Goal: Navigation & Orientation: Find specific page/section

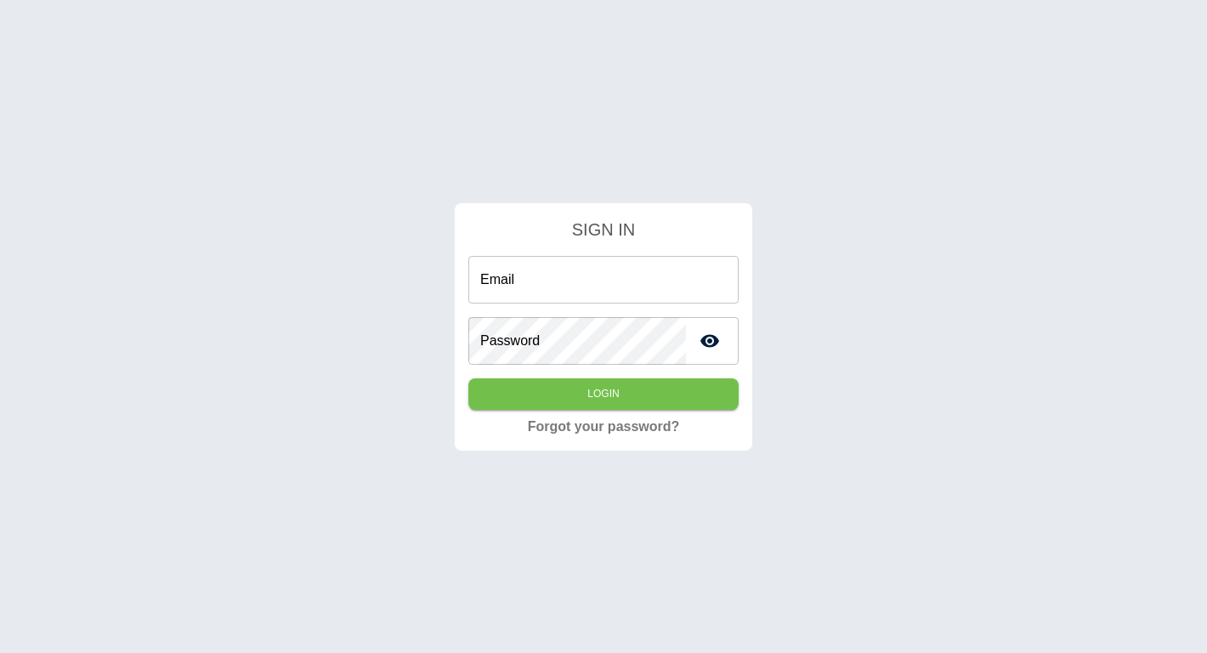
click at [622, 287] on input "Email" at bounding box center [603, 280] width 270 height 48
paste input "**********"
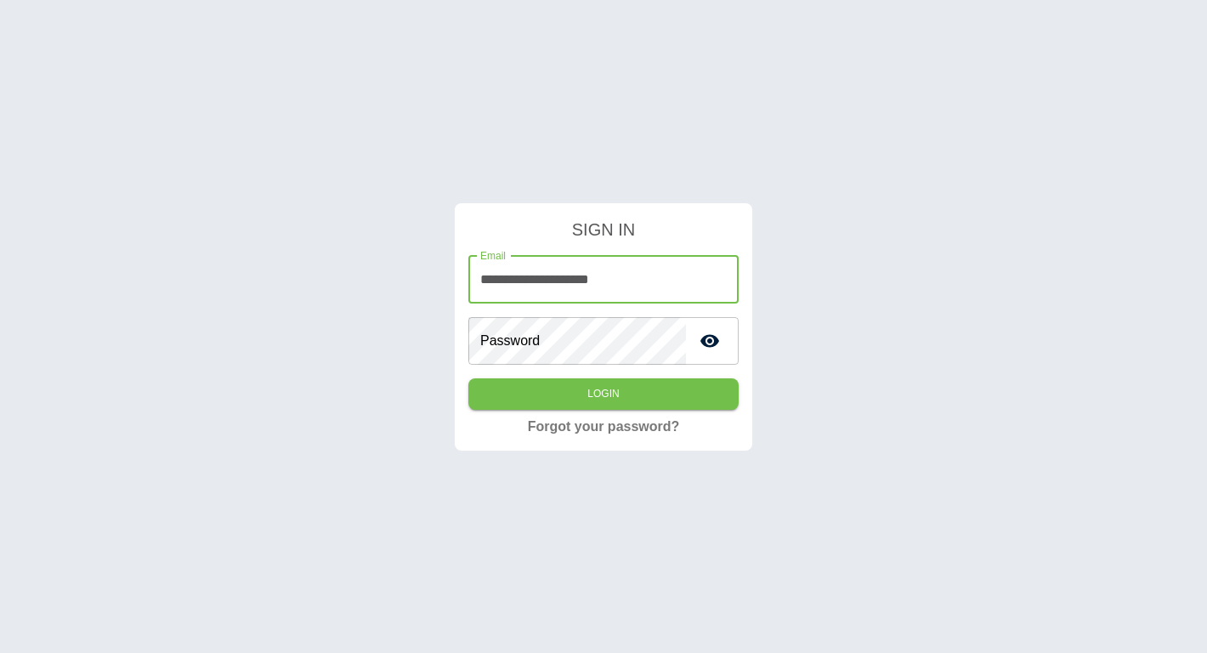
type input "**********"
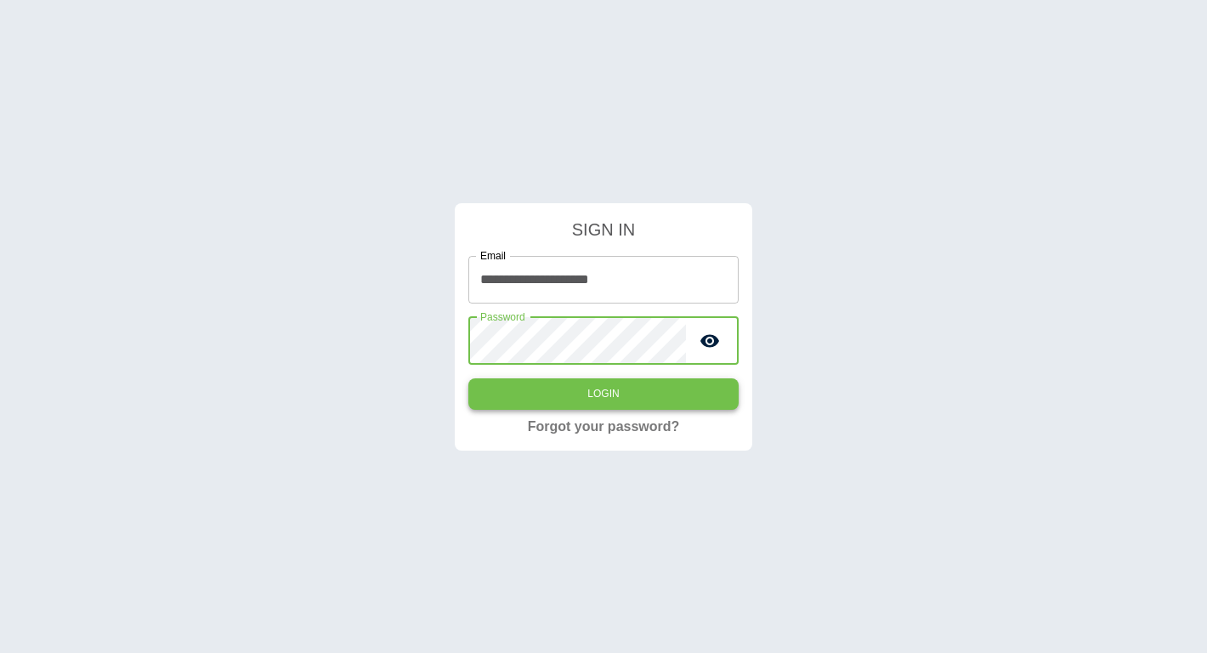
click at [630, 393] on button "Login" at bounding box center [603, 393] width 270 height 31
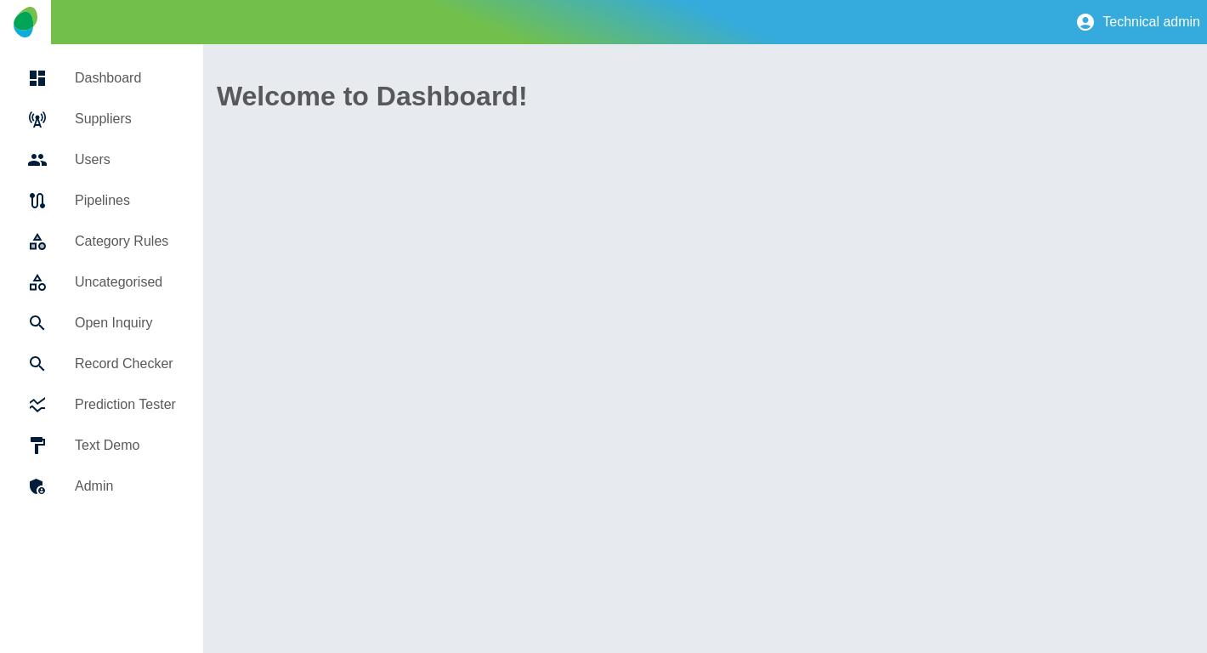
click at [118, 83] on h5 "Dashboard" at bounding box center [125, 78] width 101 height 20
click at [118, 164] on h5 "Users" at bounding box center [125, 160] width 101 height 20
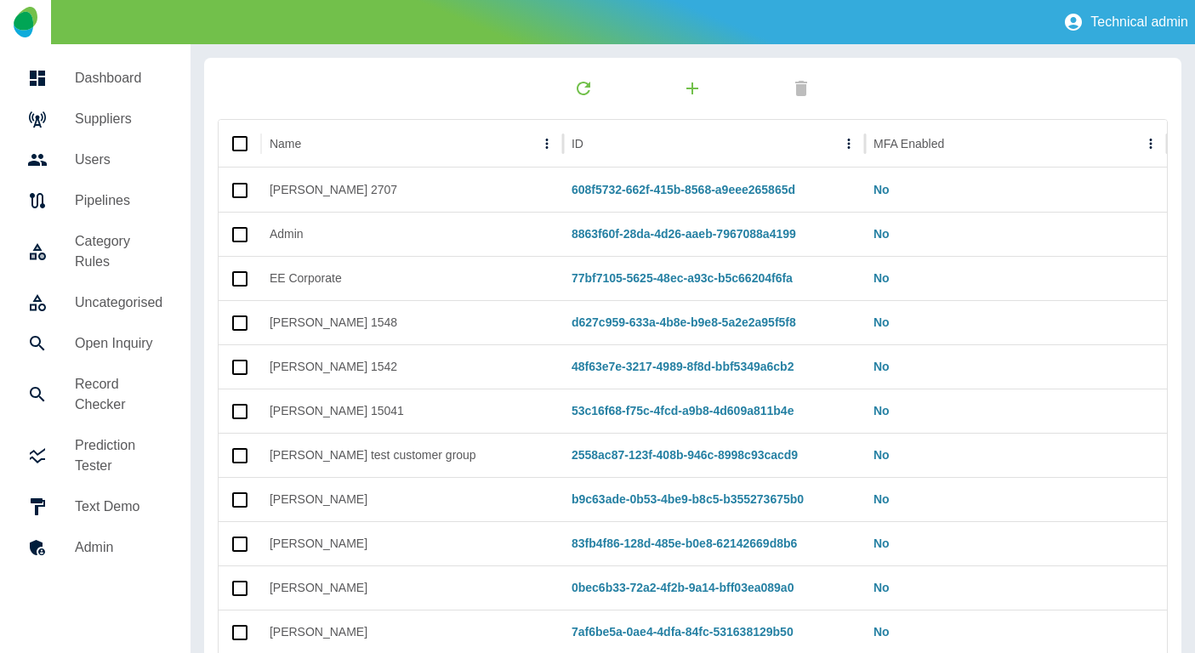
click at [128, 190] on h5 "Pipelines" at bounding box center [119, 200] width 88 height 20
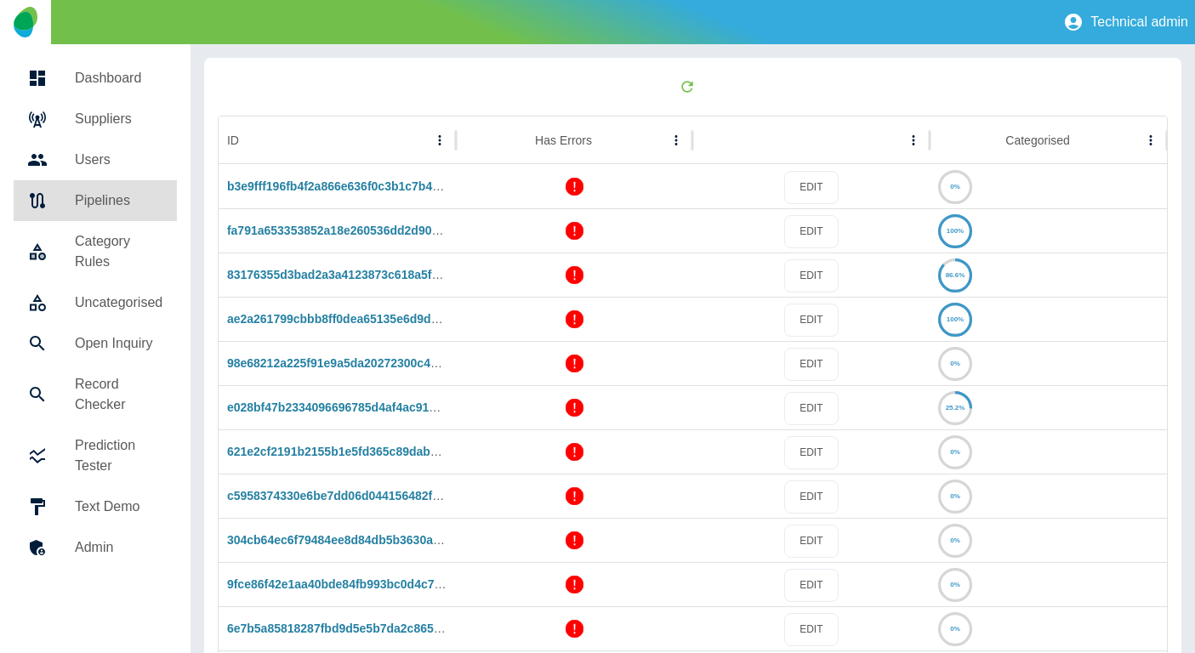
click at [117, 244] on h5 "Category Rules" at bounding box center [119, 251] width 88 height 41
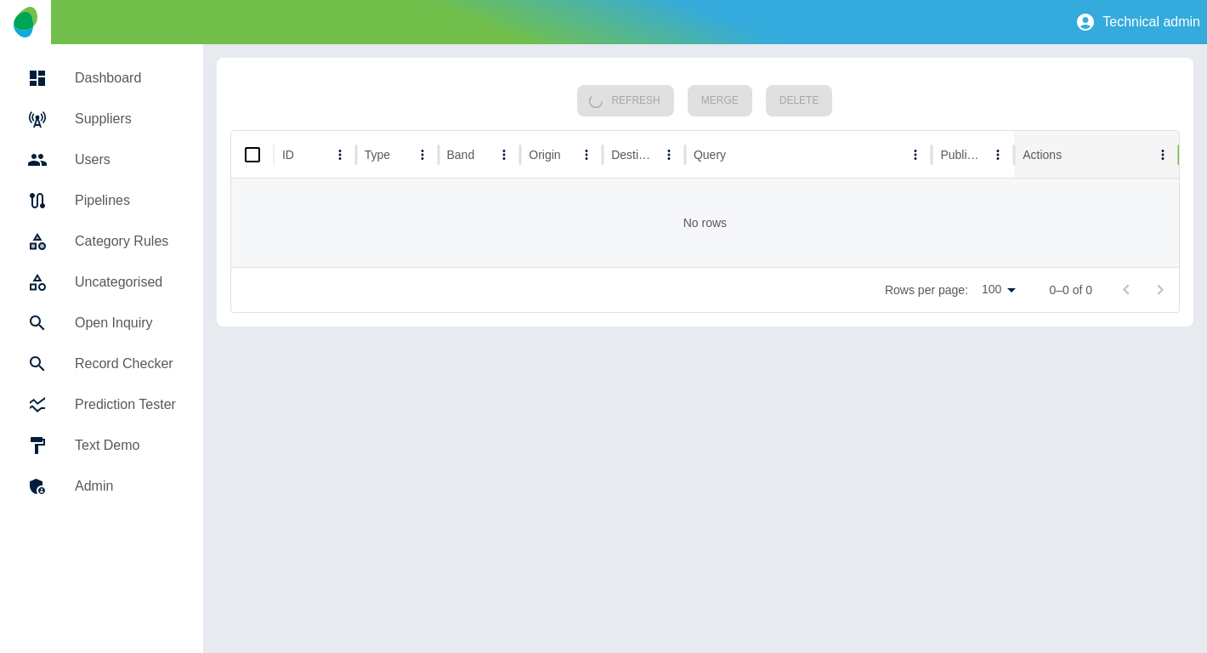
click at [124, 200] on h5 "Pipelines" at bounding box center [125, 200] width 101 height 20
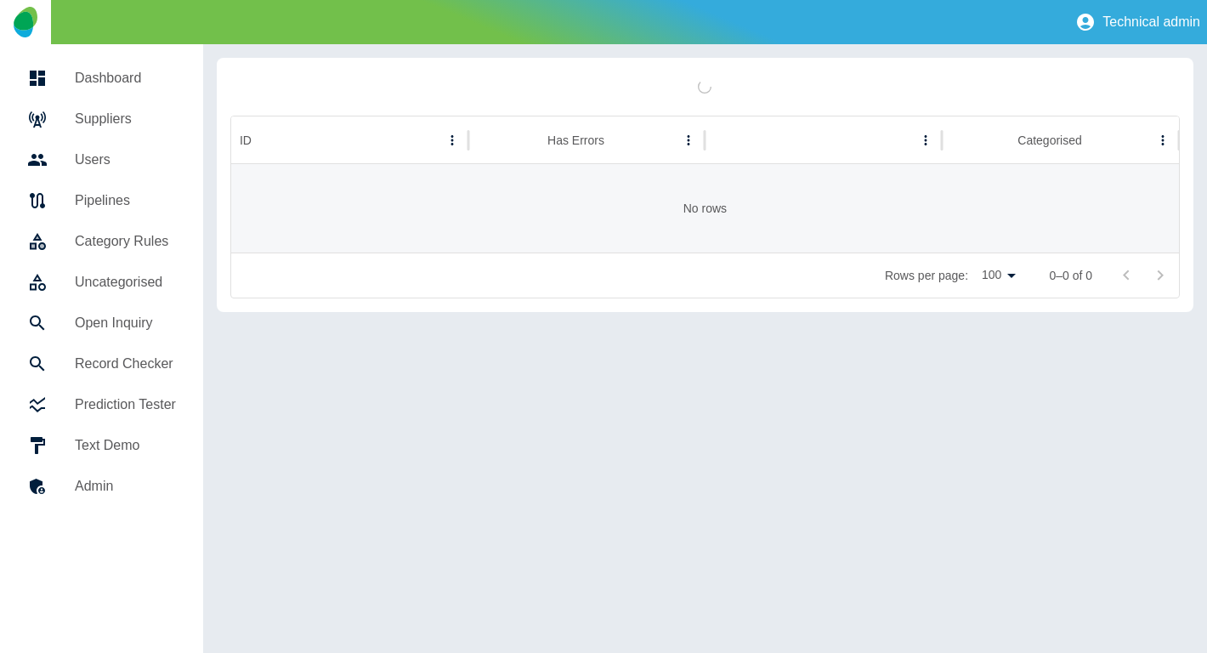
click at [135, 247] on h5 "Category Rules" at bounding box center [125, 241] width 101 height 20
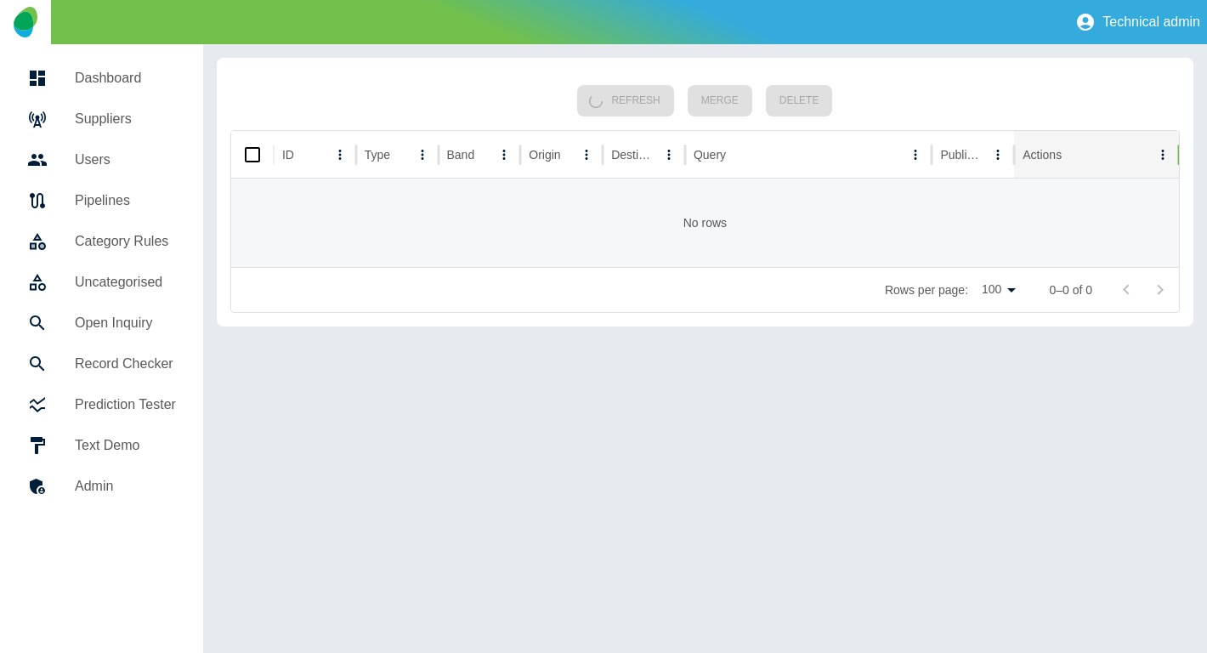
click at [105, 275] on h5 "Uncategorised" at bounding box center [125, 282] width 101 height 20
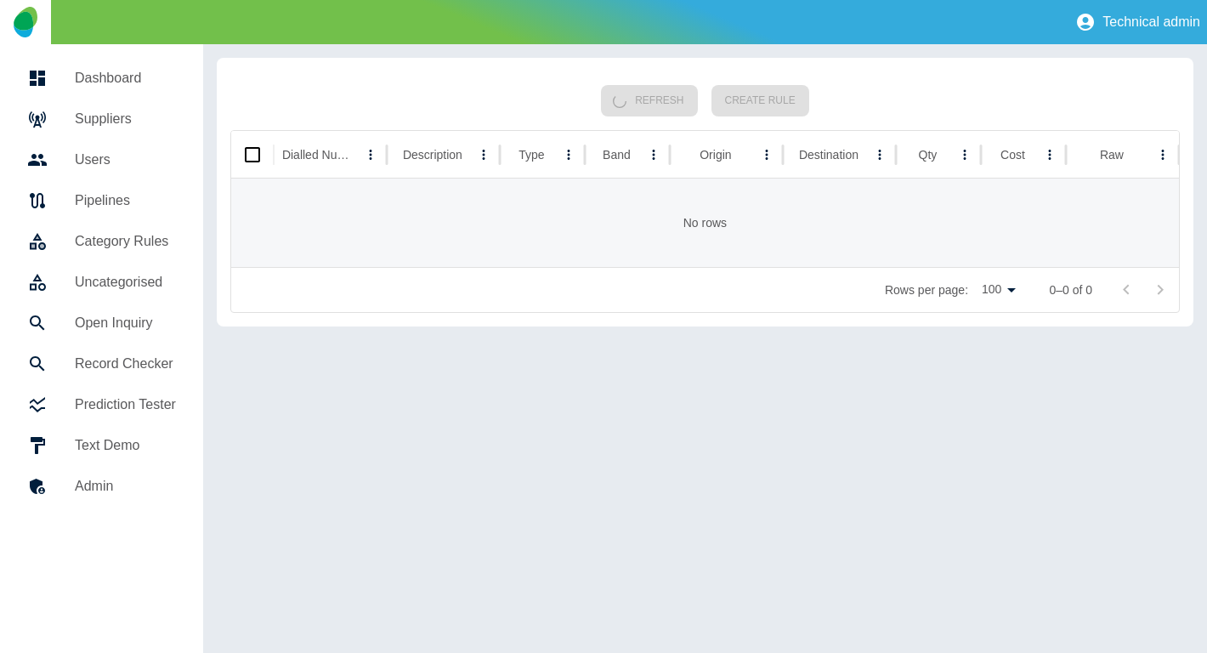
click at [127, 319] on h5 "Open Inquiry" at bounding box center [125, 323] width 101 height 20
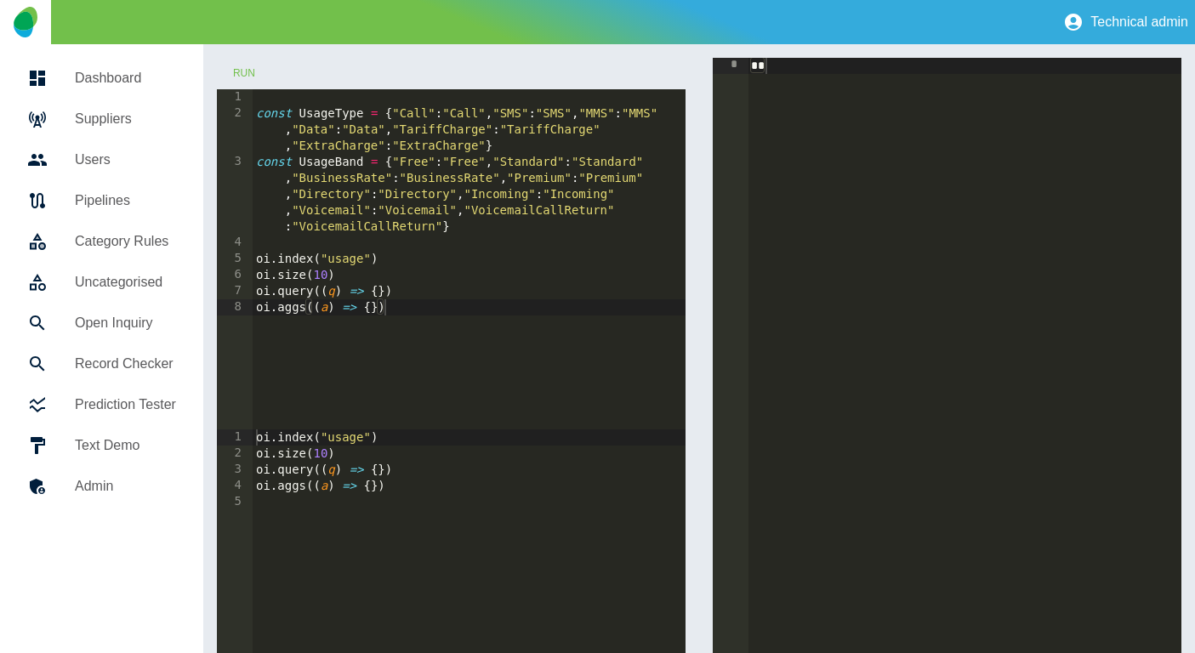
click at [122, 367] on h5 "Record Checker" at bounding box center [125, 364] width 101 height 20
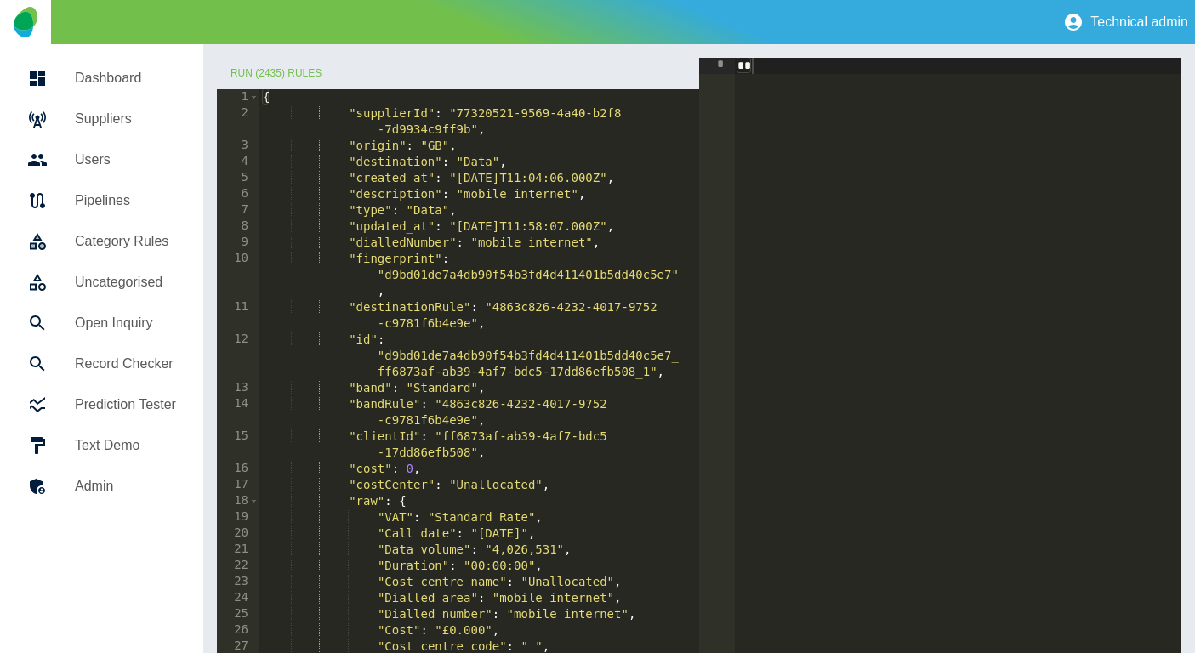
click at [136, 392] on link "Prediction Tester" at bounding box center [102, 404] width 176 height 41
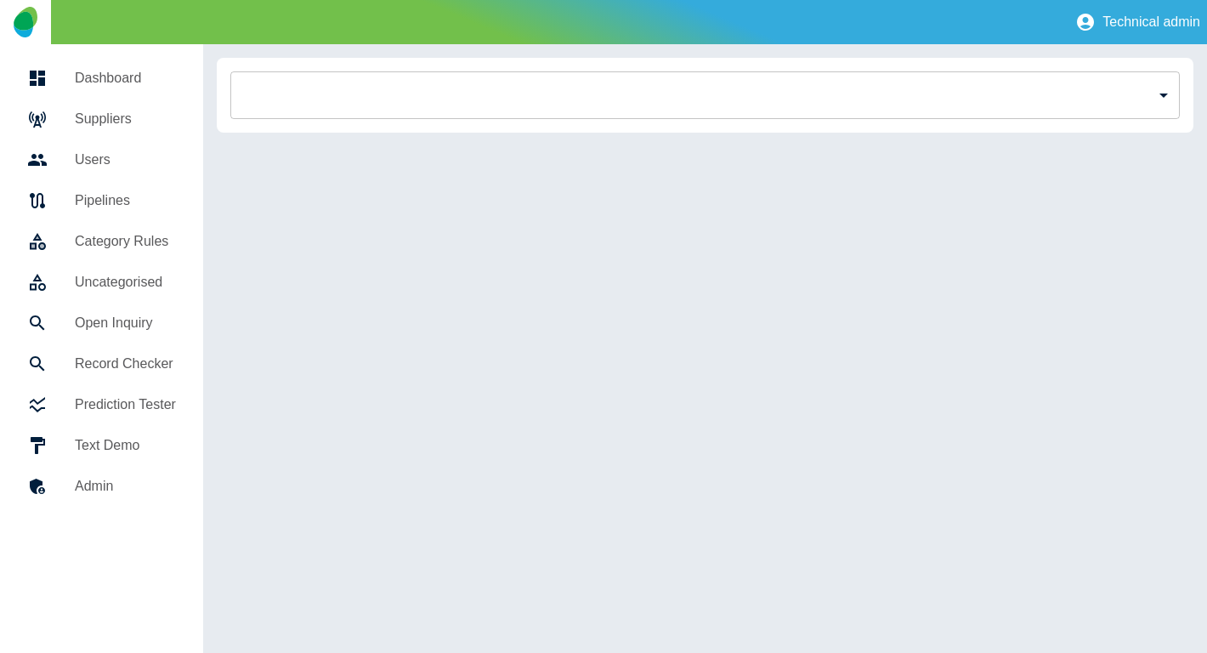
click at [683, 88] on body "Technical admin Dashboard Suppliers Users Pipelines Category Rules Uncategorise…" at bounding box center [603, 326] width 1207 height 653
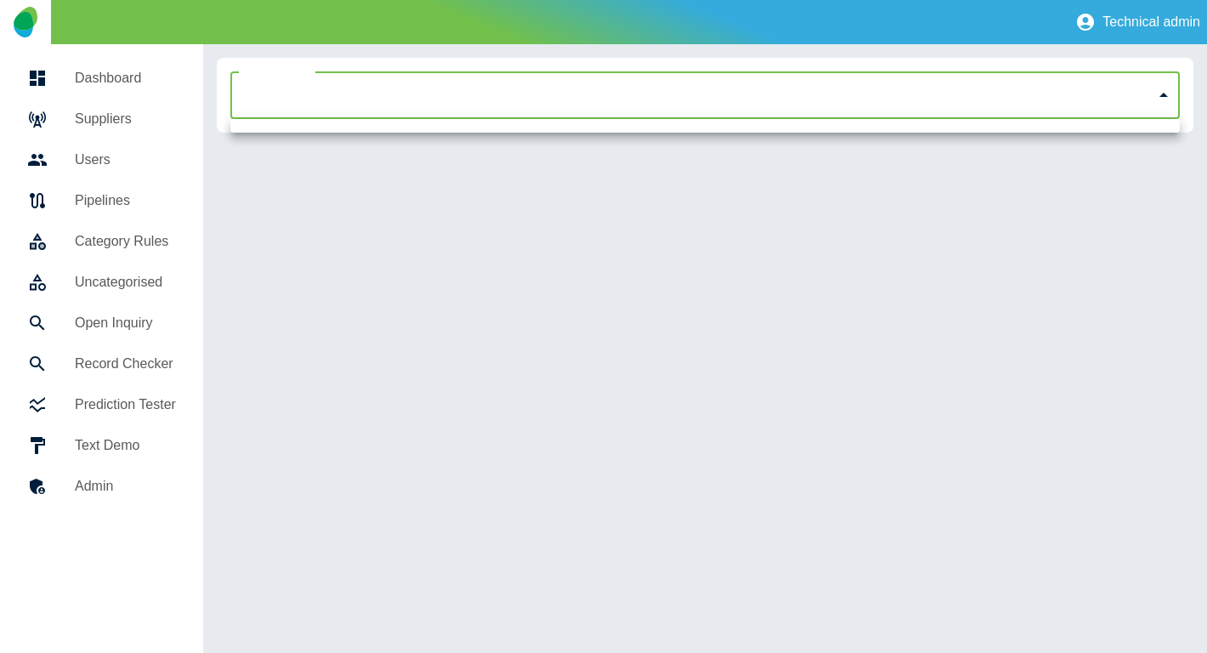
click at [661, 227] on div at bounding box center [603, 326] width 1207 height 653
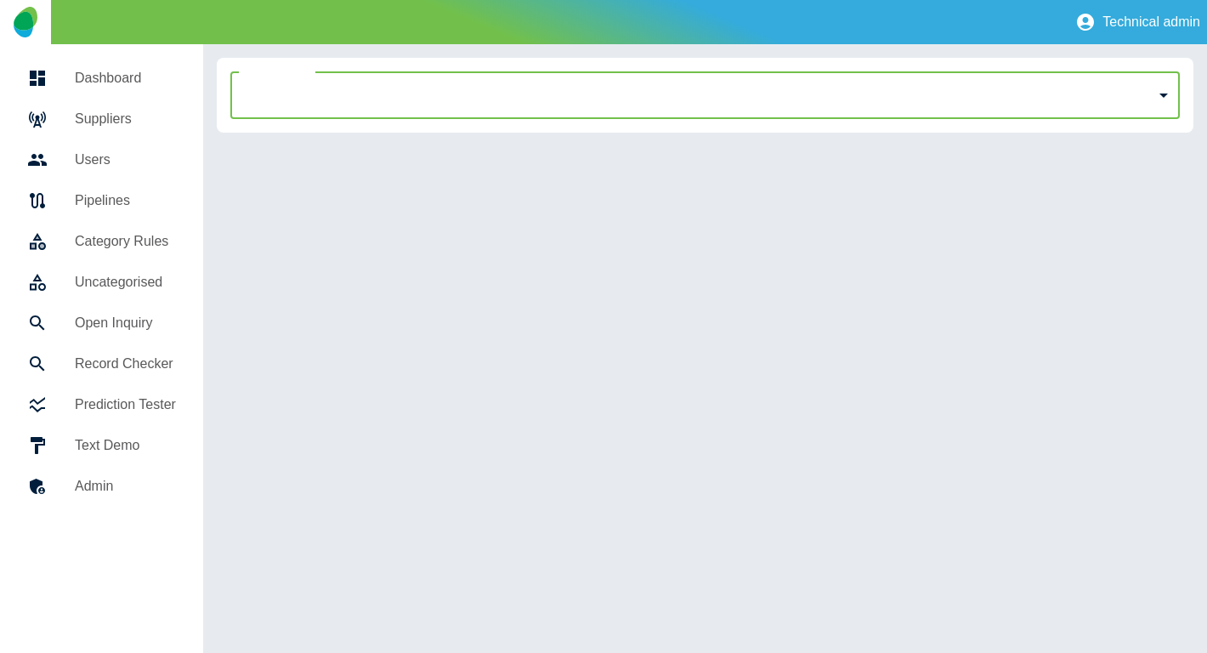
click at [152, 406] on h5 "Prediction Tester" at bounding box center [125, 405] width 101 height 20
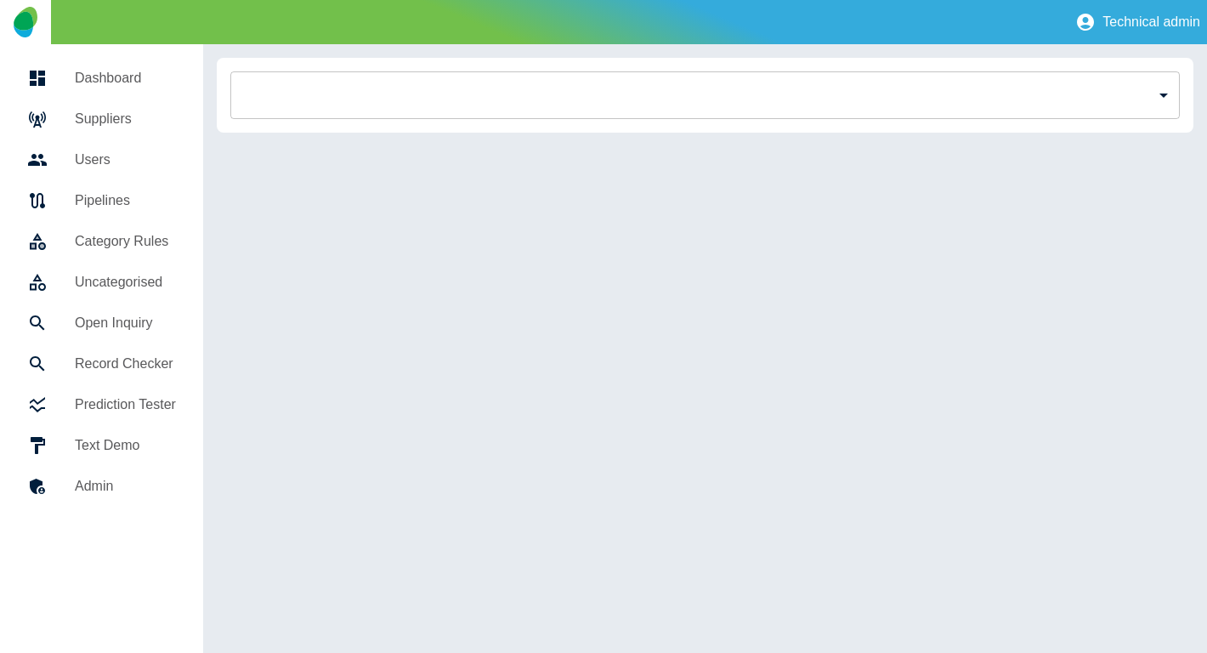
click at [1167, 96] on body "Technical admin Dashboard Suppliers Users Pipelines Category Rules Uncategorise…" at bounding box center [603, 326] width 1207 height 653
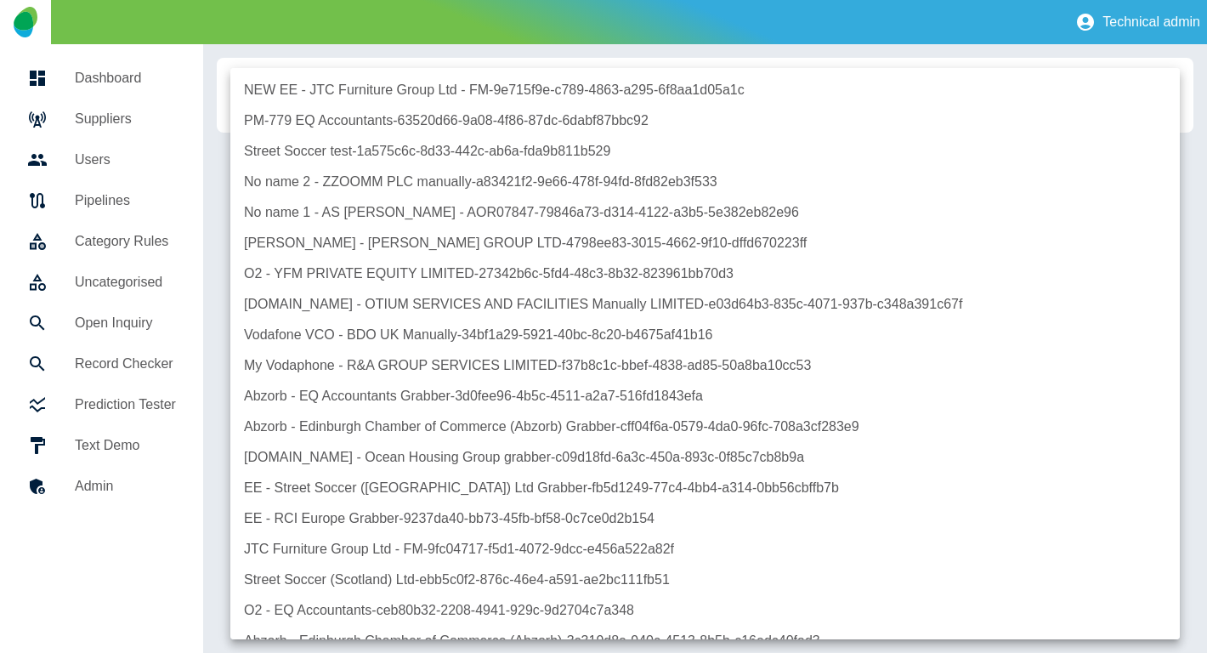
click at [987, 171] on li "No name 2 - ZZOOMM PLC manually - a83421f2-9e66-478f-94fd-8fd82eb3f533" at bounding box center [705, 182] width 950 height 31
type input "**********"
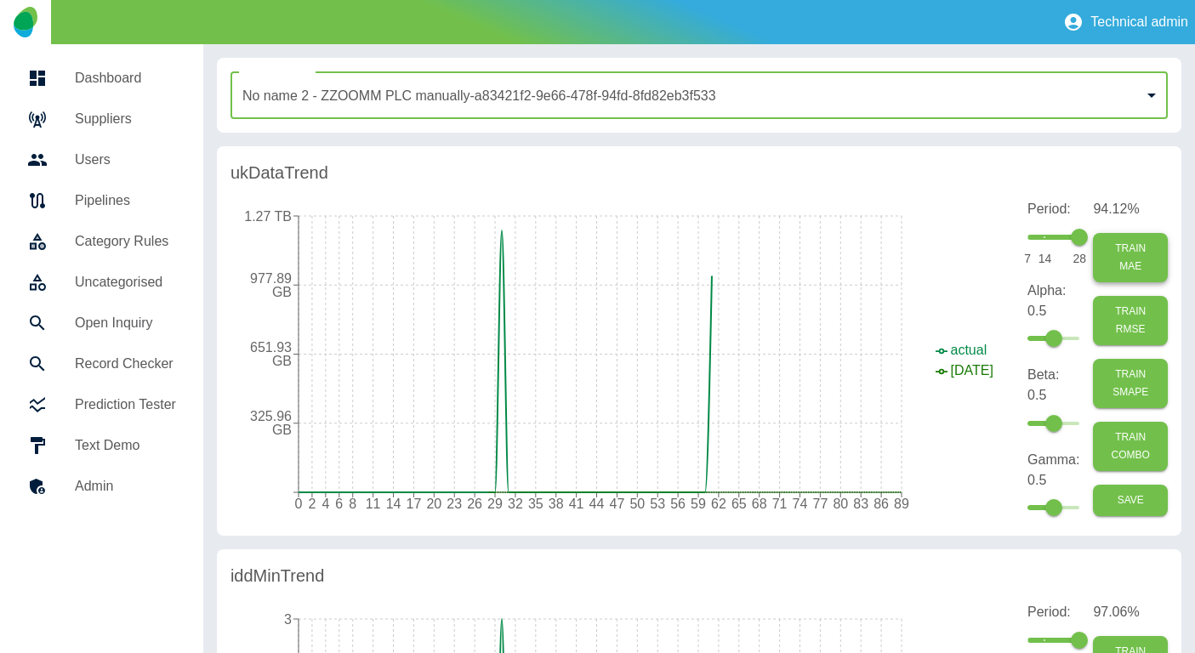
click at [1132, 255] on button "Train MAE" at bounding box center [1130, 257] width 75 height 49
type input "*"
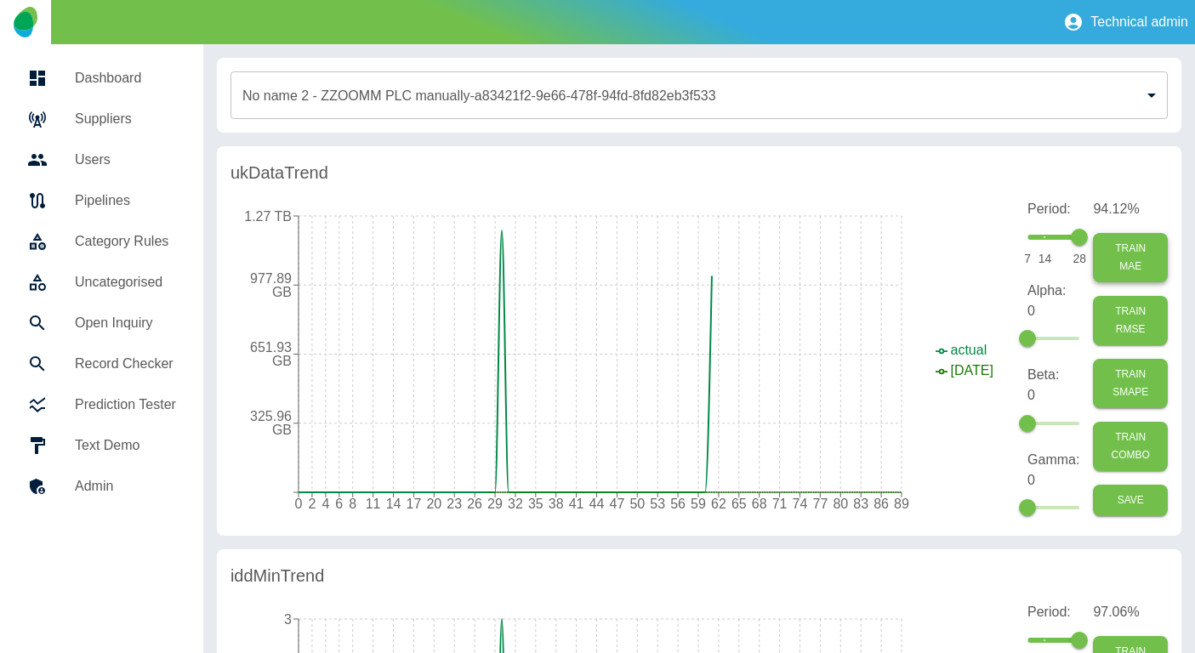
click at [1143, 270] on button "Train MAE" at bounding box center [1130, 257] width 75 height 49
click at [1134, 321] on button "Train RMSE" at bounding box center [1130, 320] width 75 height 49
click at [1132, 383] on button "Train SMAPE" at bounding box center [1130, 383] width 75 height 49
click at [1133, 455] on button "Train COMBO" at bounding box center [1130, 446] width 75 height 49
type input "********"
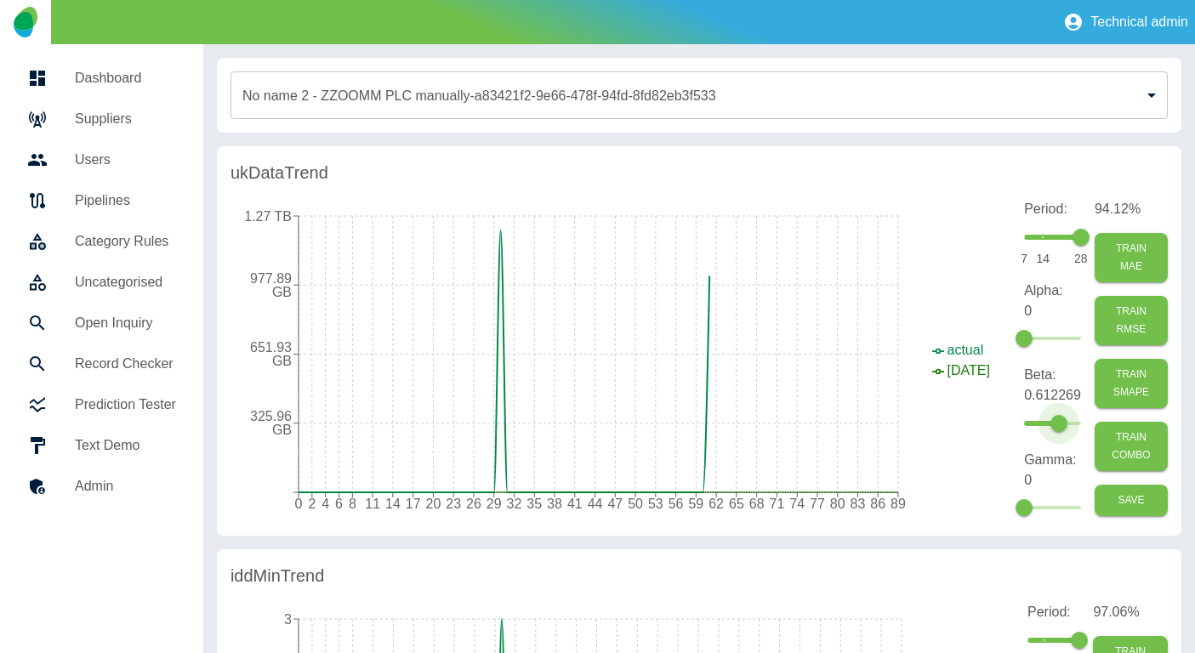
drag, startPoint x: 1031, startPoint y: 428, endPoint x: 1064, endPoint y: 416, distance: 35.2
click at [1064, 417] on span at bounding box center [1058, 423] width 17 height 17
click at [1048, 341] on span at bounding box center [1052, 339] width 57 height 26
click at [1071, 335] on span at bounding box center [1052, 339] width 57 height 26
click at [1133, 321] on button "Train RMSE" at bounding box center [1130, 320] width 73 height 49
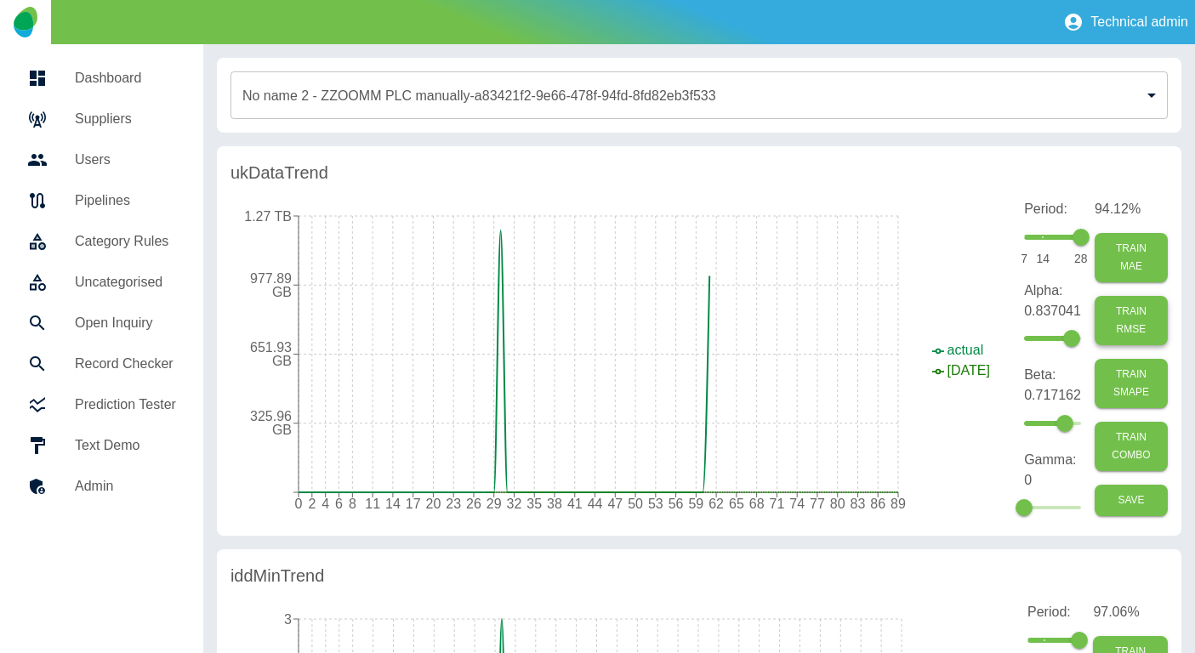
type input "*"
click at [1136, 262] on button "Train MAE" at bounding box center [1130, 257] width 75 height 49
click at [1143, 400] on button "Train SMAPE" at bounding box center [1130, 383] width 75 height 49
click at [1141, 461] on button "Train COMBO" at bounding box center [1130, 446] width 75 height 49
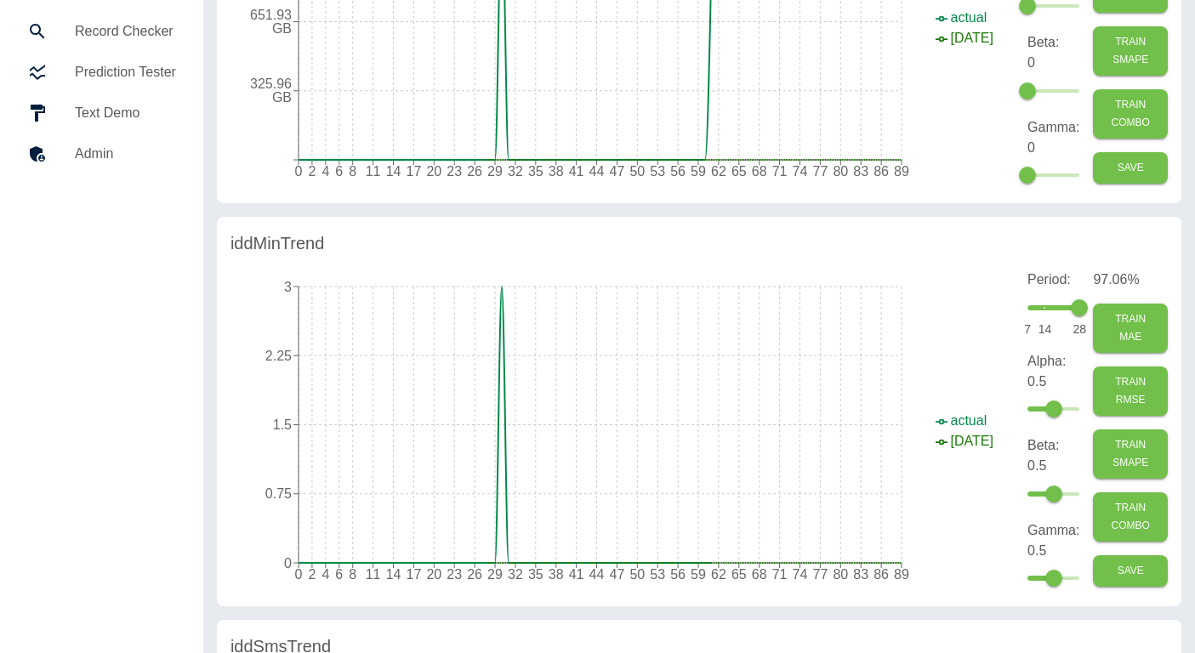
scroll to position [346, 0]
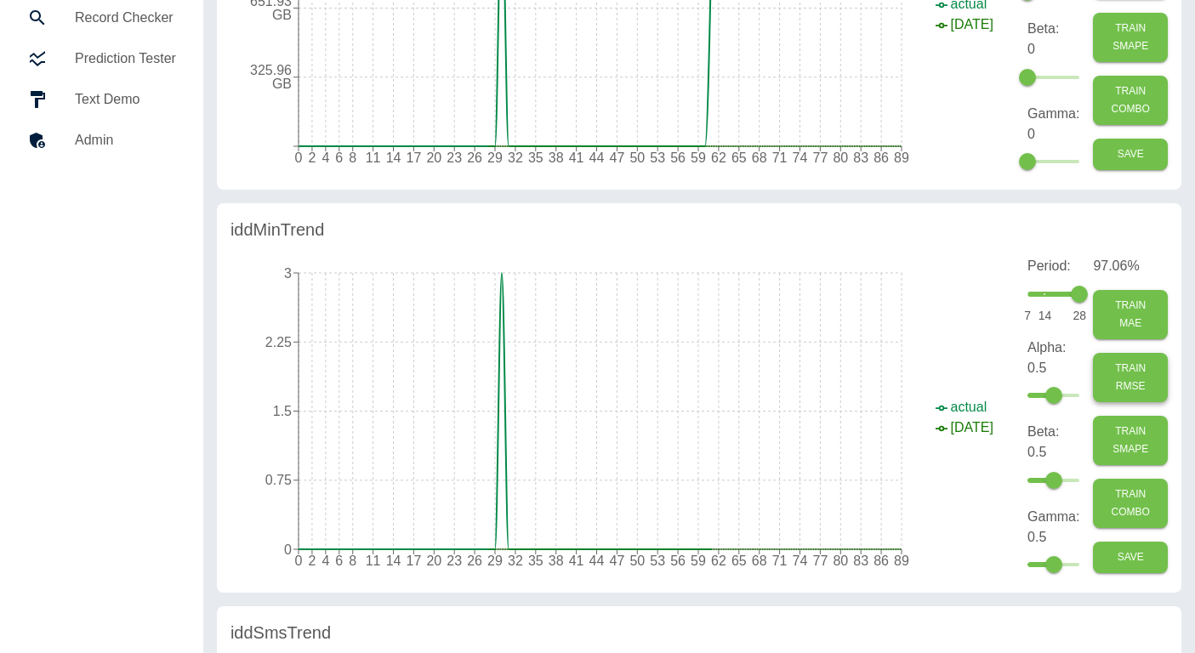
click at [1106, 379] on button "Train RMSE" at bounding box center [1130, 377] width 75 height 49
type input "*"
click at [1132, 436] on button "Train SMAPE" at bounding box center [1130, 440] width 75 height 49
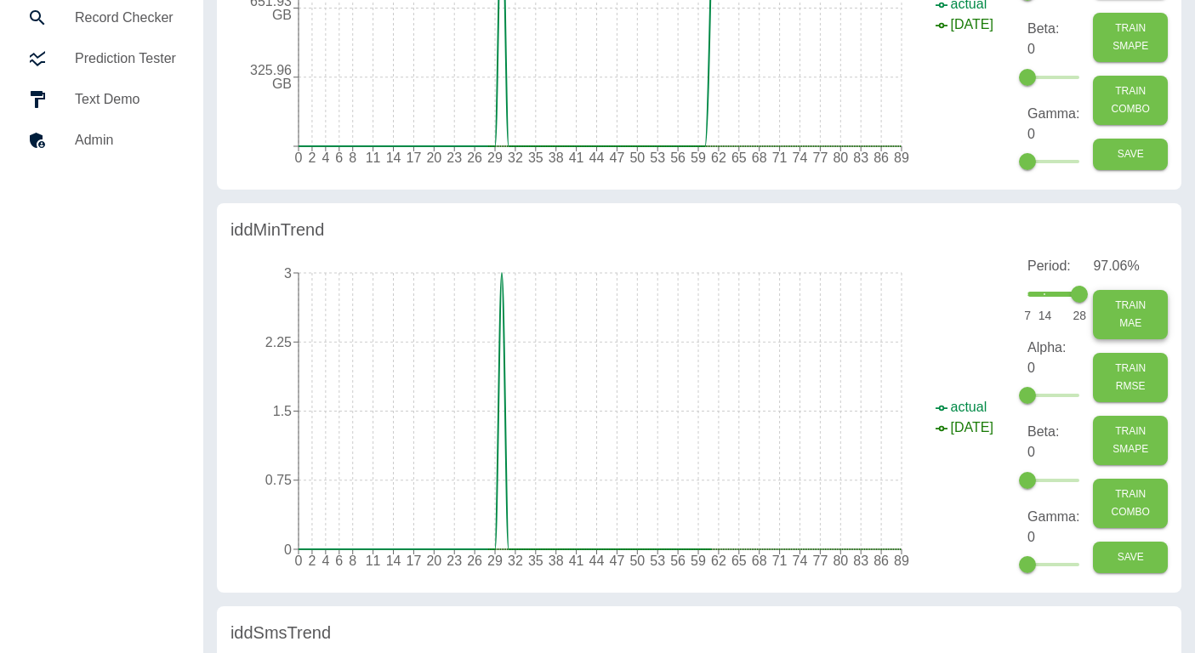
click at [1128, 315] on button "Train MAE" at bounding box center [1130, 314] width 75 height 49
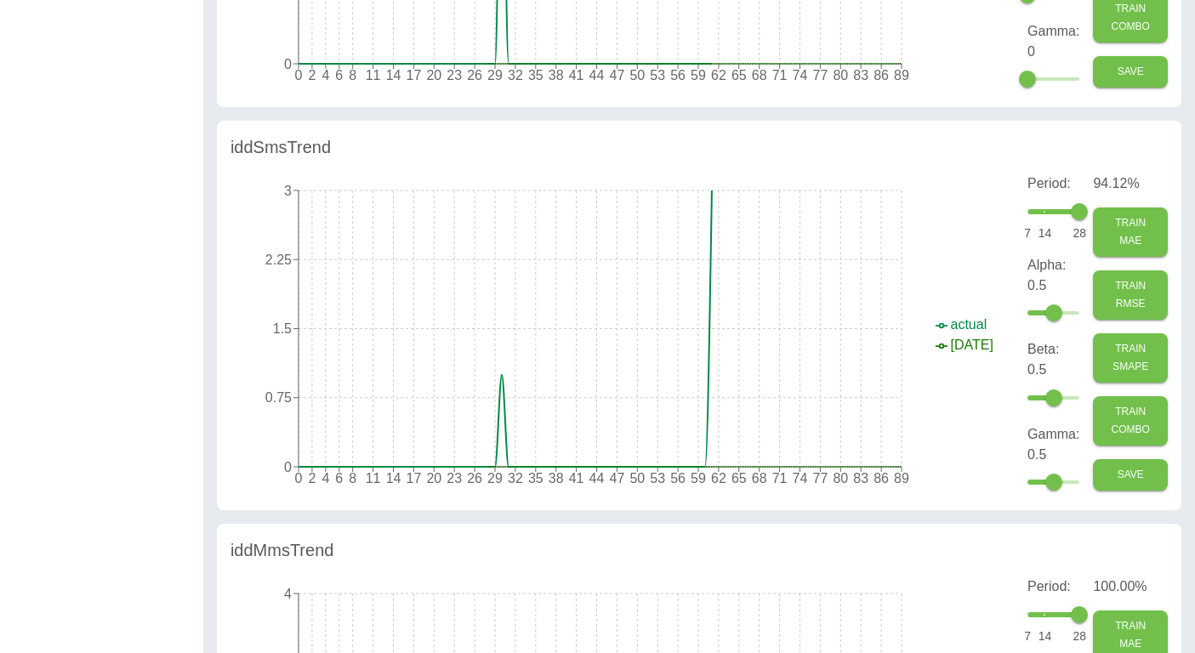
scroll to position [837, 0]
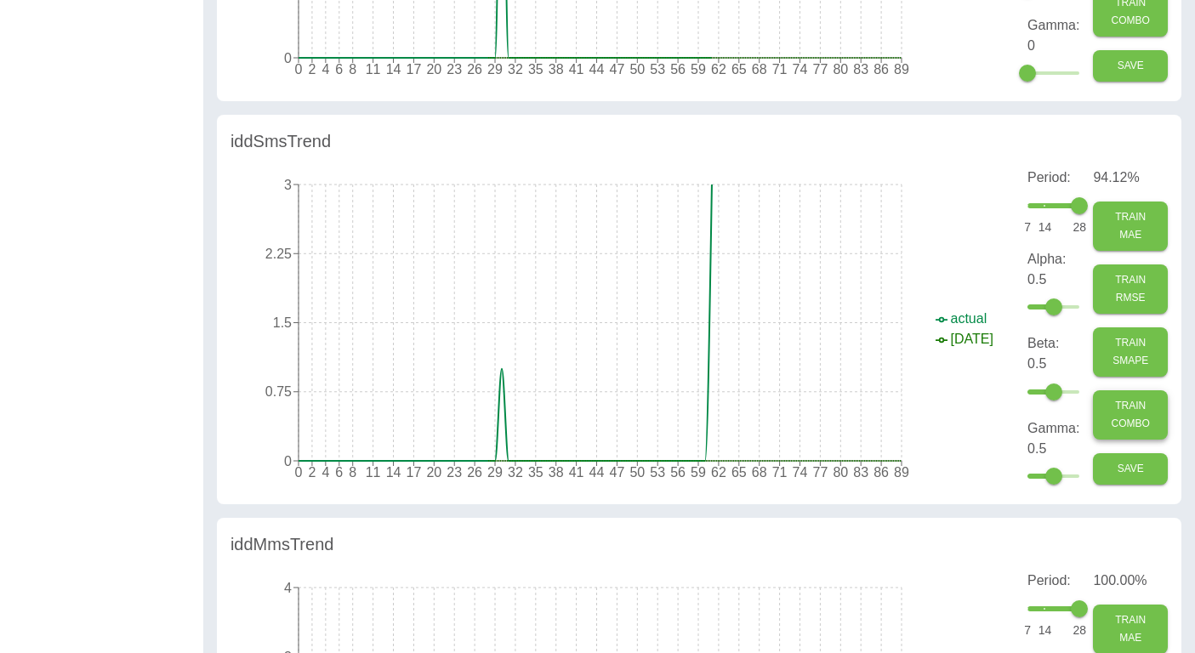
click at [1153, 406] on button "Train COMBO" at bounding box center [1130, 414] width 75 height 49
type input "*"
click at [1143, 335] on button "Train SMAPE" at bounding box center [1130, 351] width 75 height 49
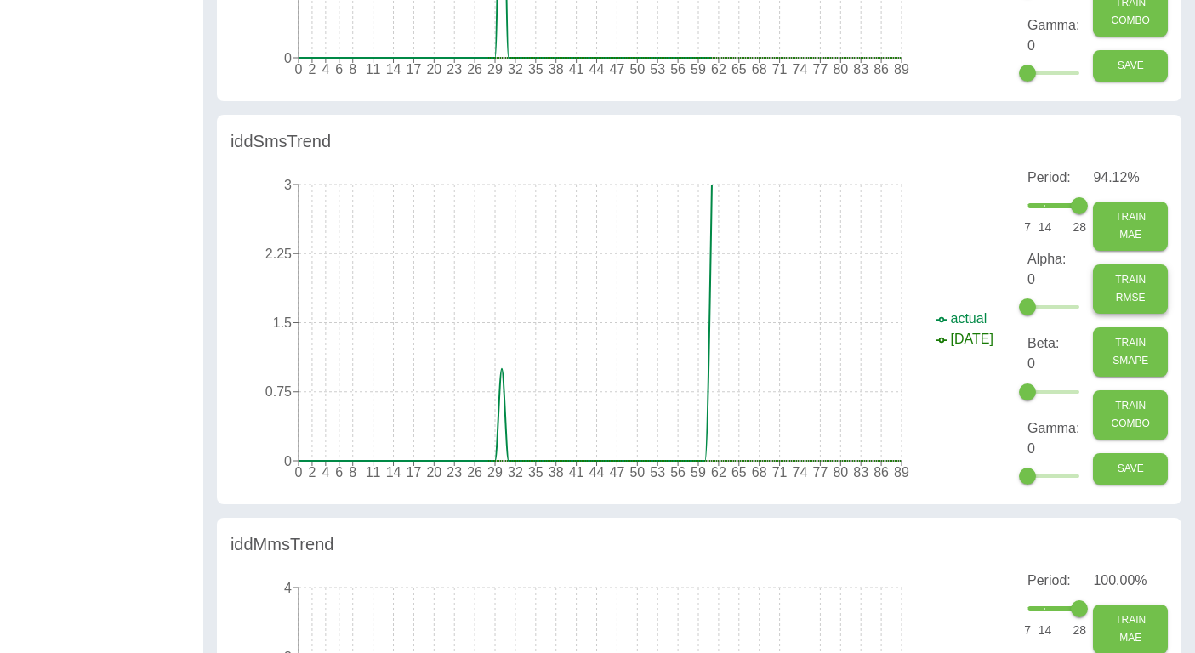
click at [1133, 287] on button "Train RMSE" at bounding box center [1130, 288] width 75 height 49
click at [1127, 236] on button "Train MAE" at bounding box center [1130, 226] width 75 height 49
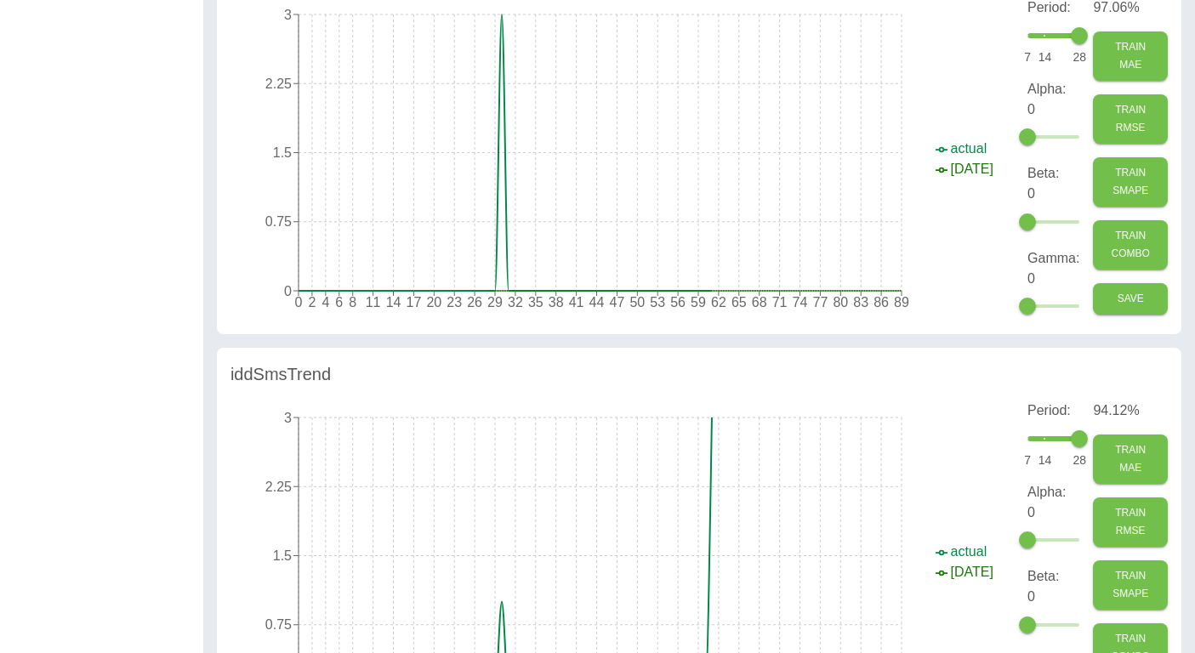
scroll to position [0, 0]
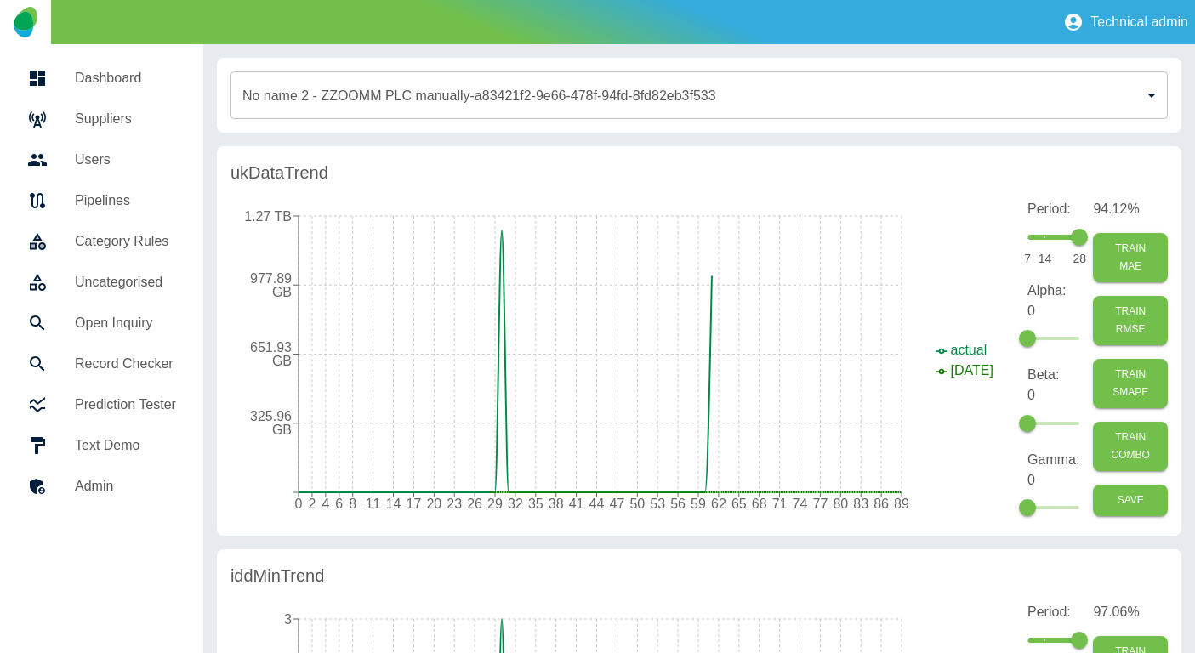
click at [137, 412] on h5 "Prediction Tester" at bounding box center [125, 405] width 101 height 20
click at [118, 445] on h5 "Text Demo" at bounding box center [125, 445] width 101 height 20
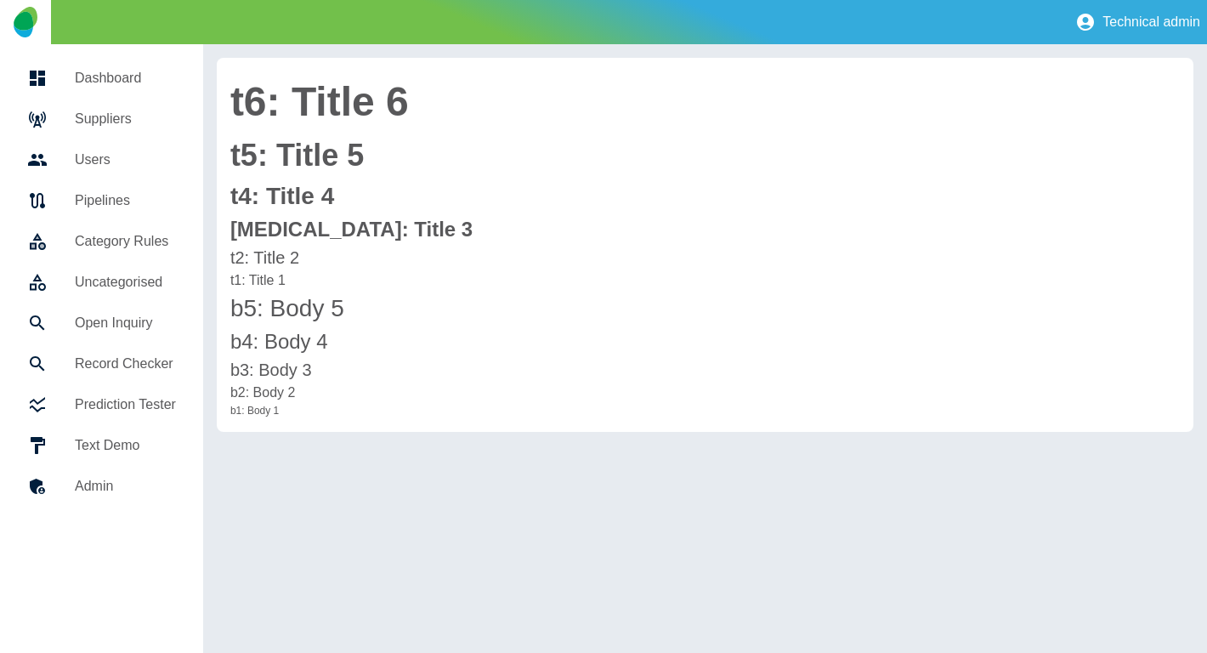
click at [124, 488] on h5 "Admin" at bounding box center [125, 486] width 101 height 20
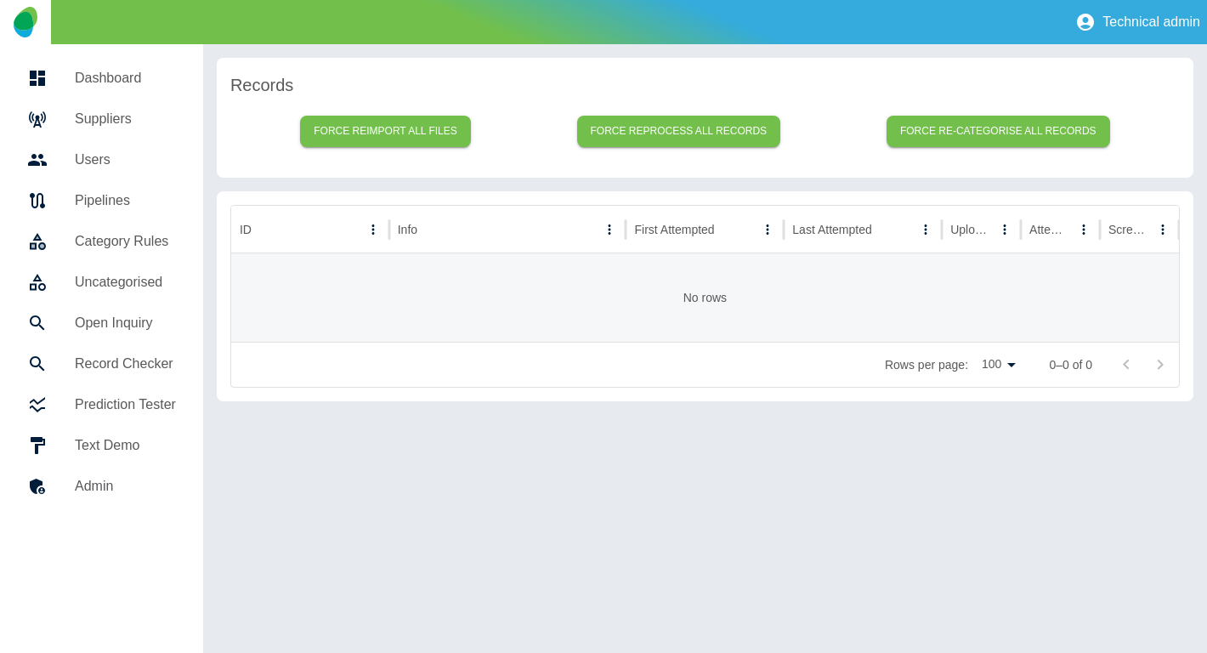
click at [132, 453] on h5 "Text Demo" at bounding box center [125, 445] width 101 height 20
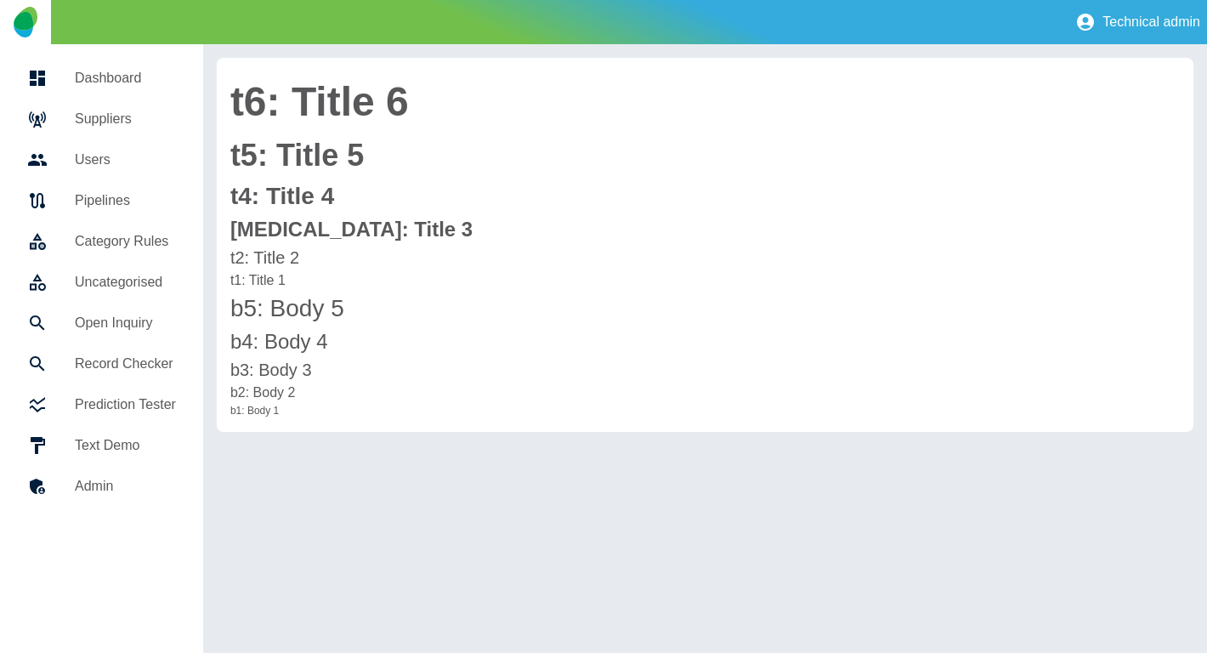
click at [119, 484] on h5 "Admin" at bounding box center [125, 486] width 101 height 20
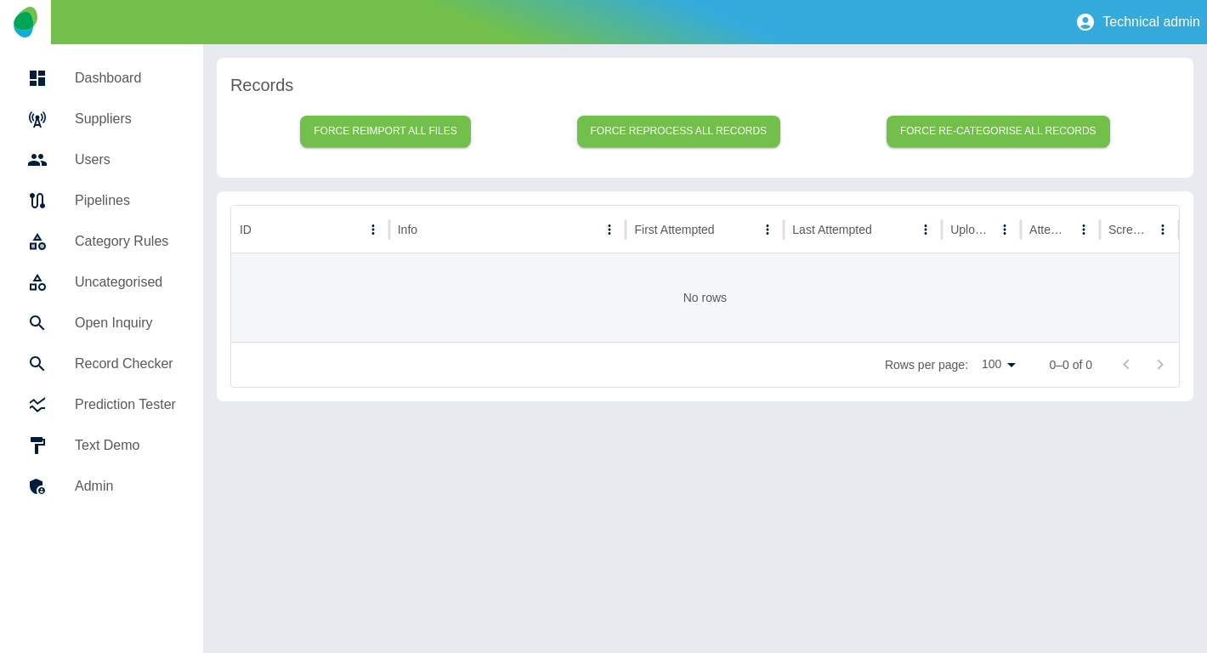
click at [116, 120] on h5 "Suppliers" at bounding box center [125, 119] width 101 height 20
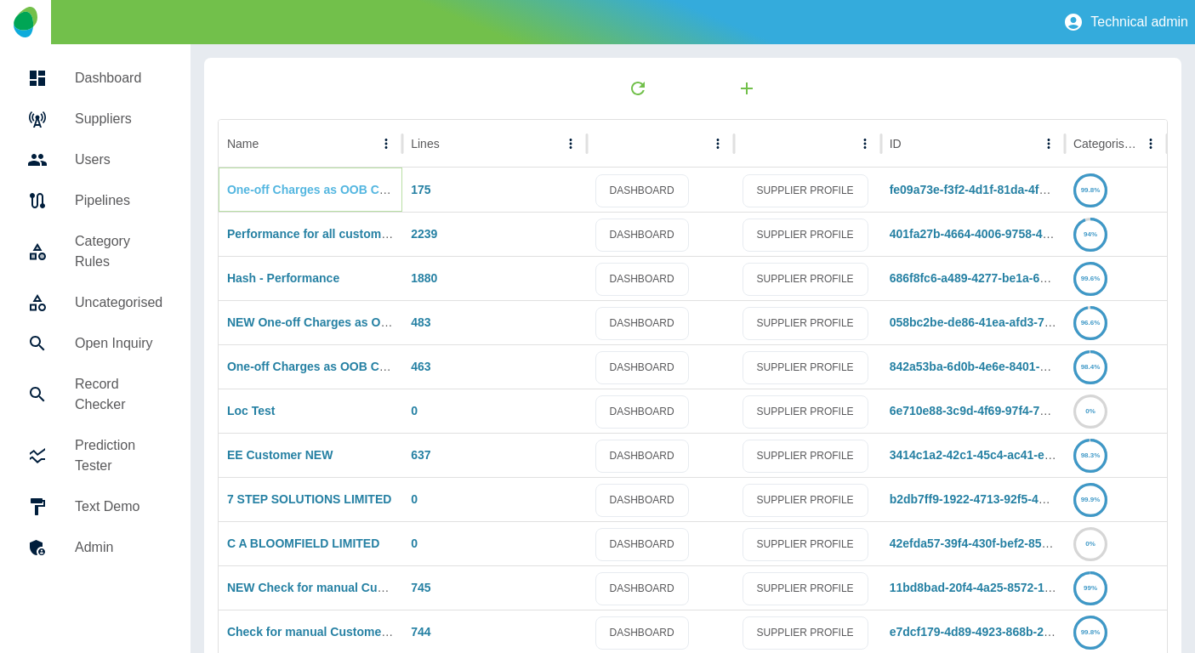
click at [314, 195] on link "One-off Charges as OOB Costs - PART 2" at bounding box center [341, 190] width 229 height 14
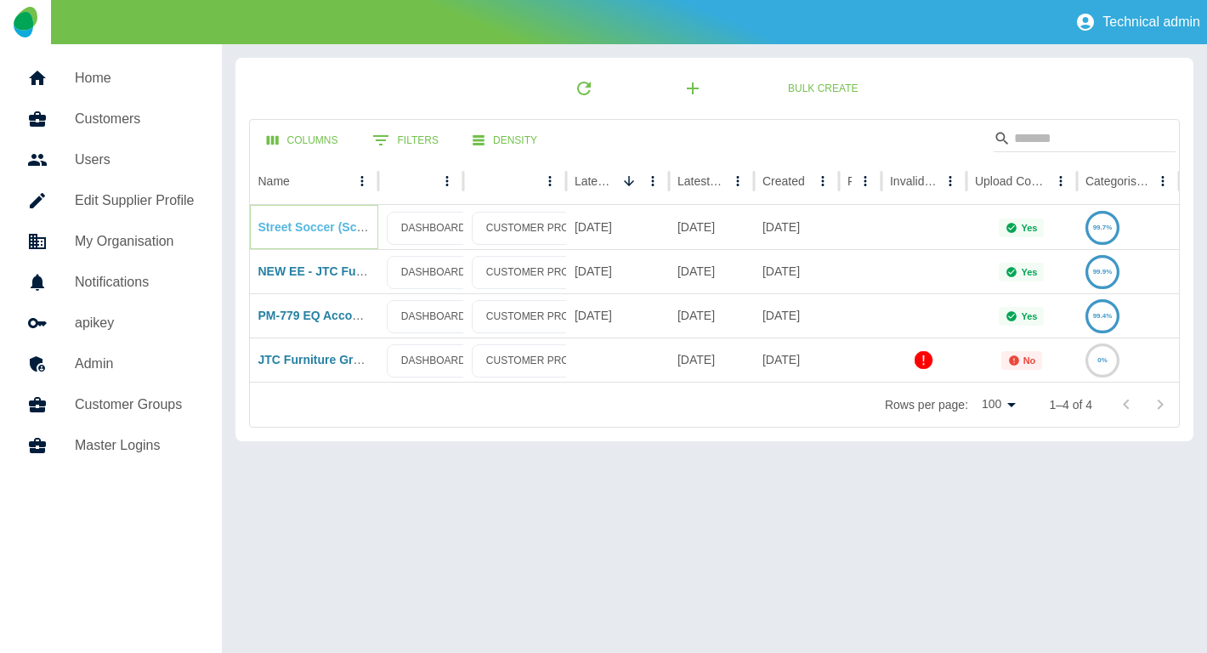
click at [326, 224] on link "Street Soccer (Scotland) Ltd" at bounding box center [338, 227] width 160 height 14
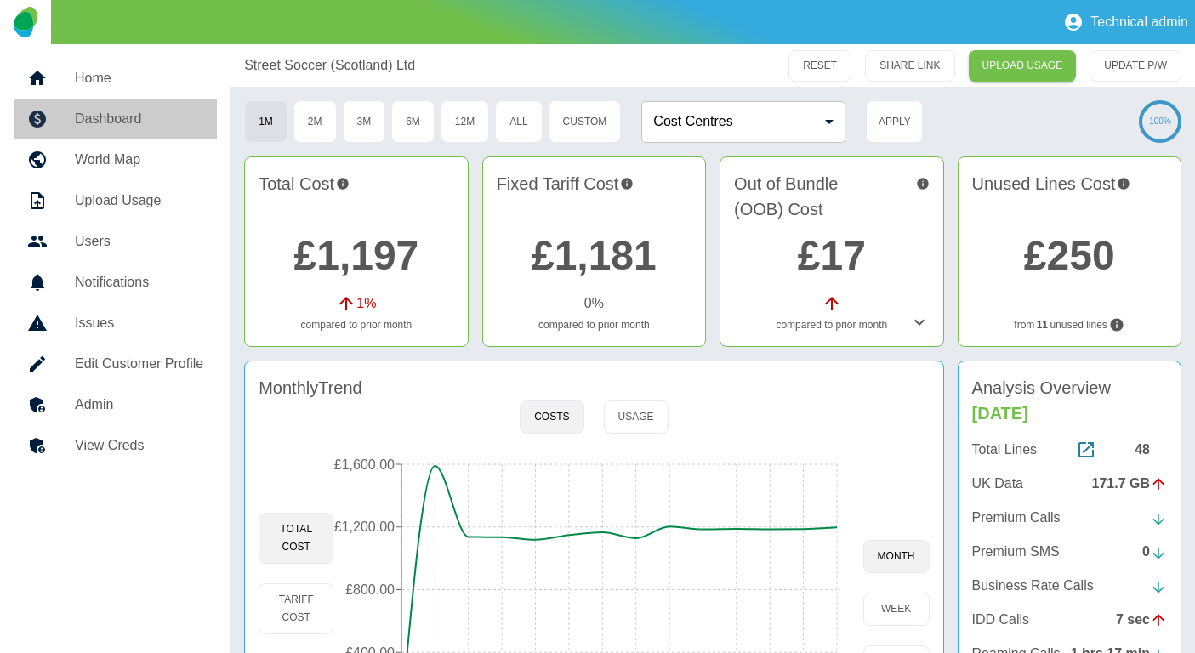
click at [146, 117] on h5 "Dashboard" at bounding box center [139, 119] width 128 height 20
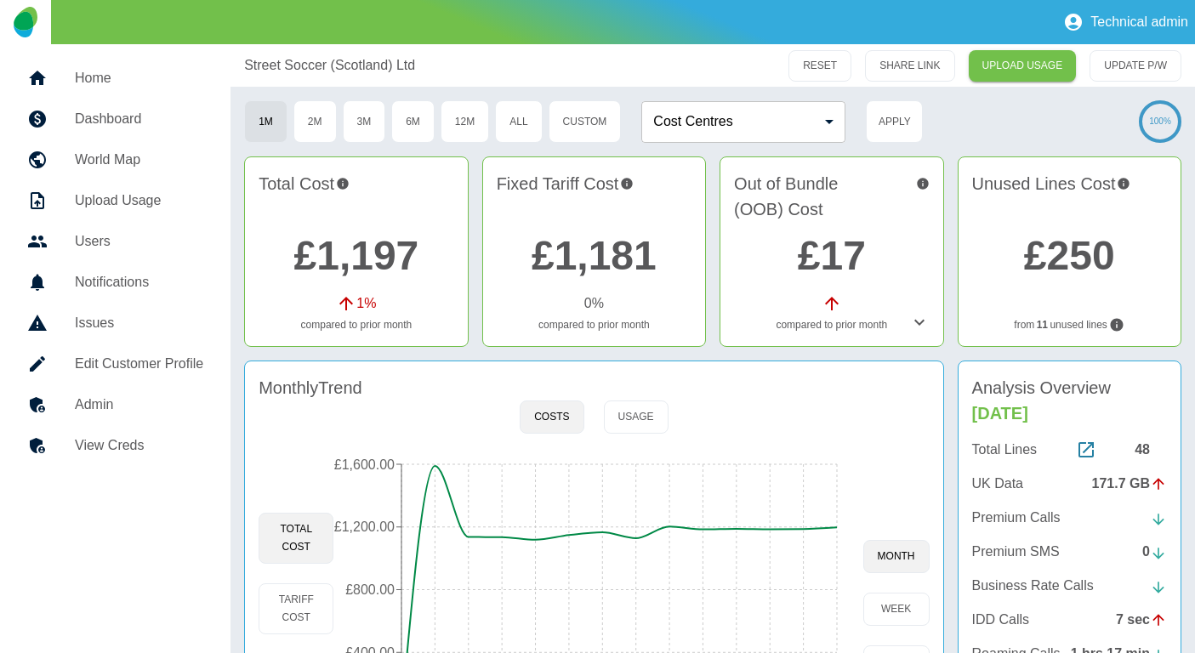
click at [136, 120] on h5 "Dashboard" at bounding box center [139, 119] width 128 height 20
click at [128, 160] on h5 "World Map" at bounding box center [139, 160] width 128 height 20
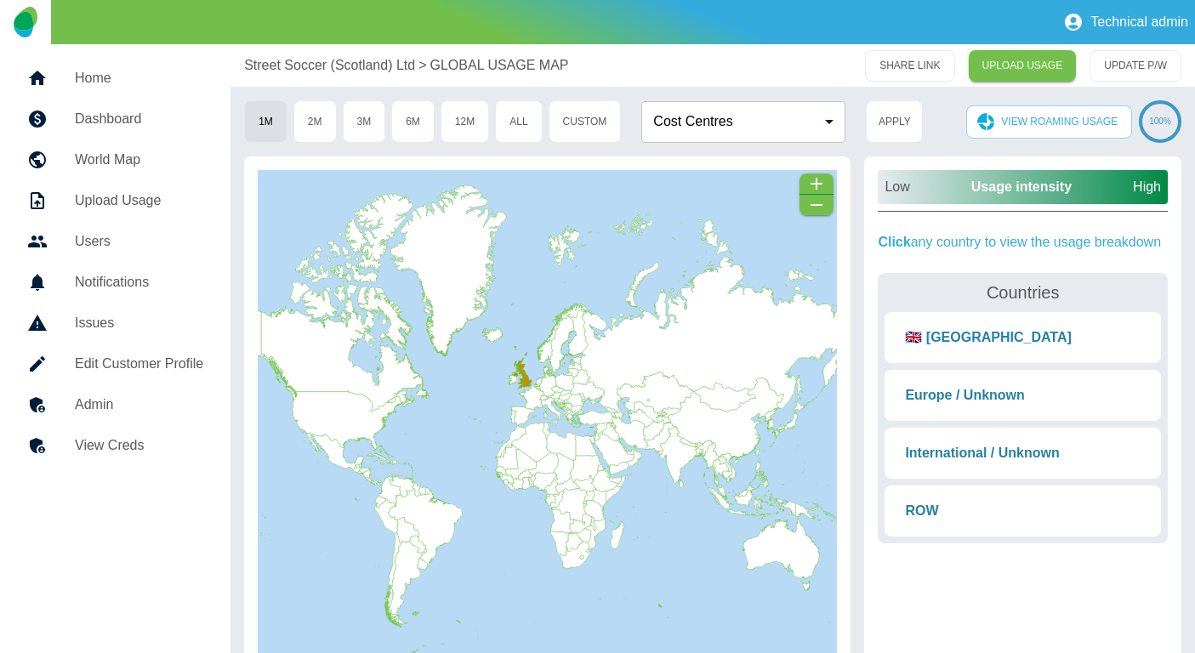
click at [149, 201] on h5 "Upload Usage" at bounding box center [139, 200] width 128 height 20
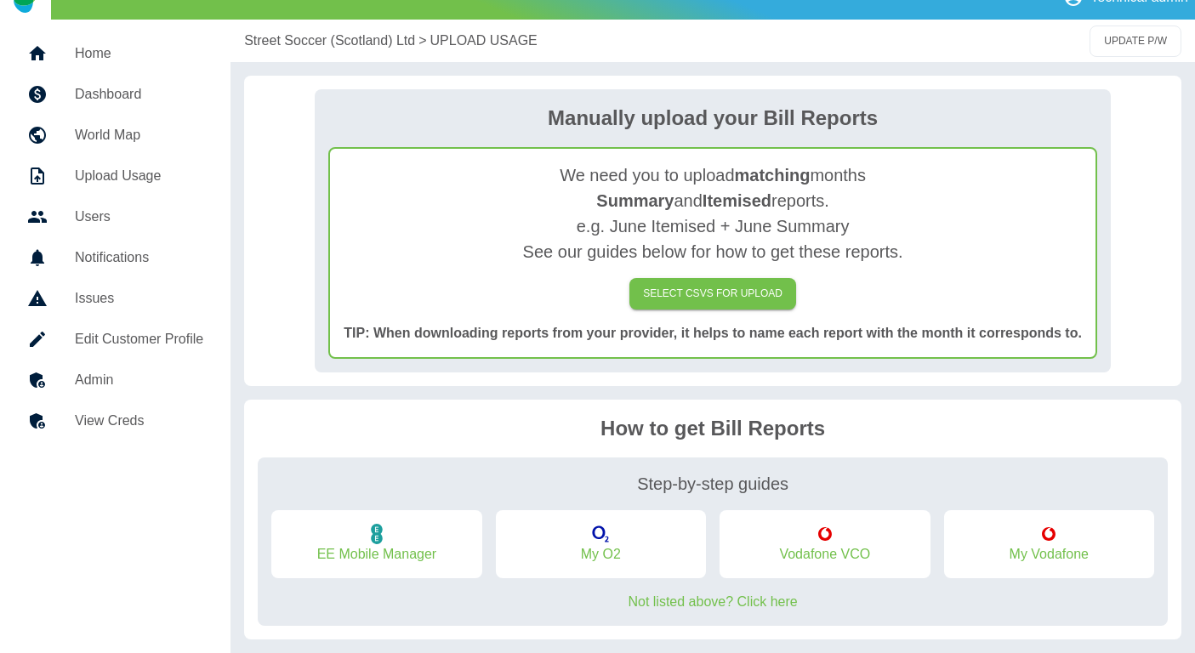
scroll to position [25, 0]
click at [117, 215] on h5 "Users" at bounding box center [139, 217] width 128 height 20
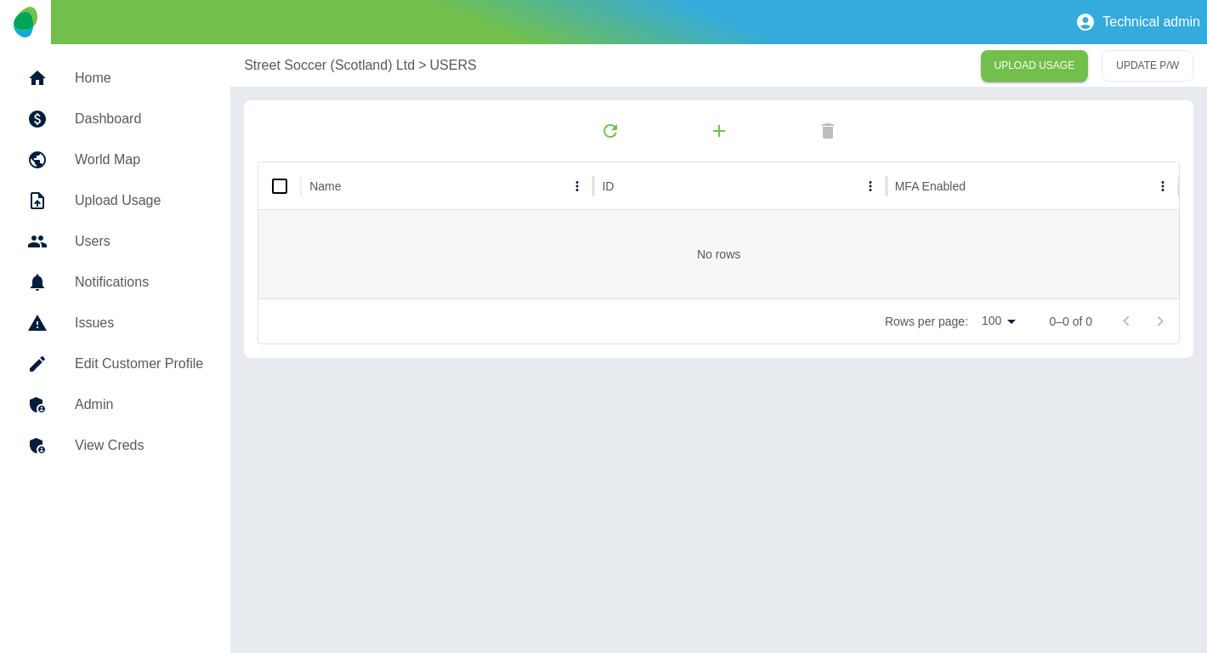
click at [131, 400] on h5 "Admin" at bounding box center [139, 405] width 128 height 20
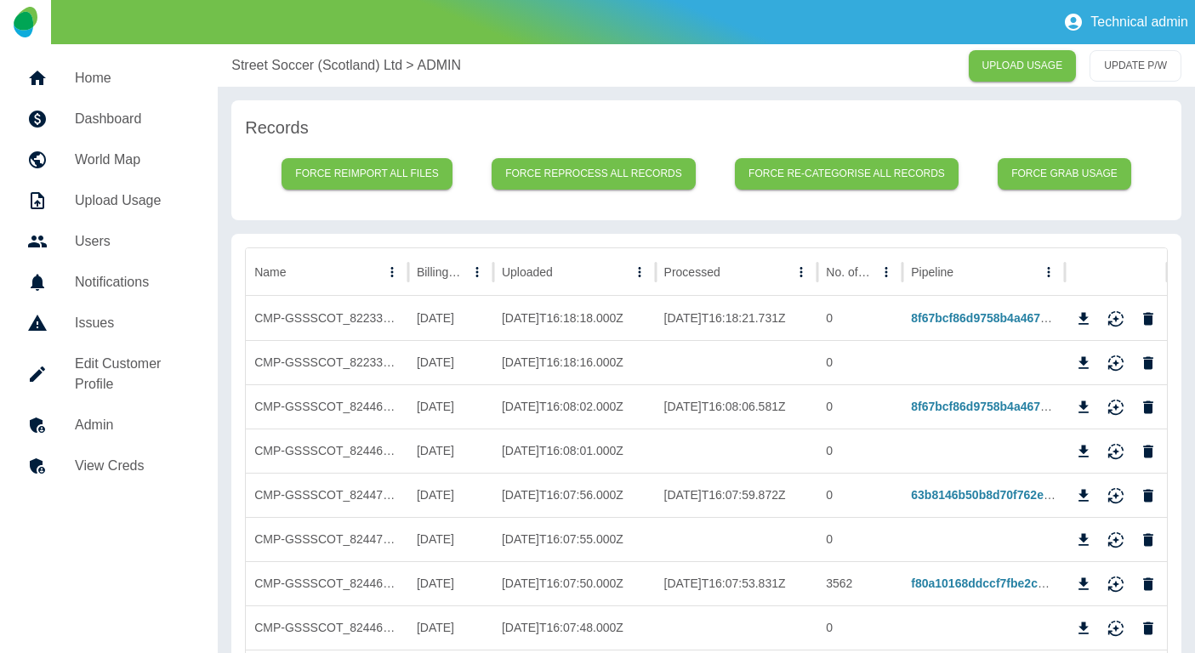
click at [131, 280] on h5 "Notifications" at bounding box center [133, 282] width 116 height 20
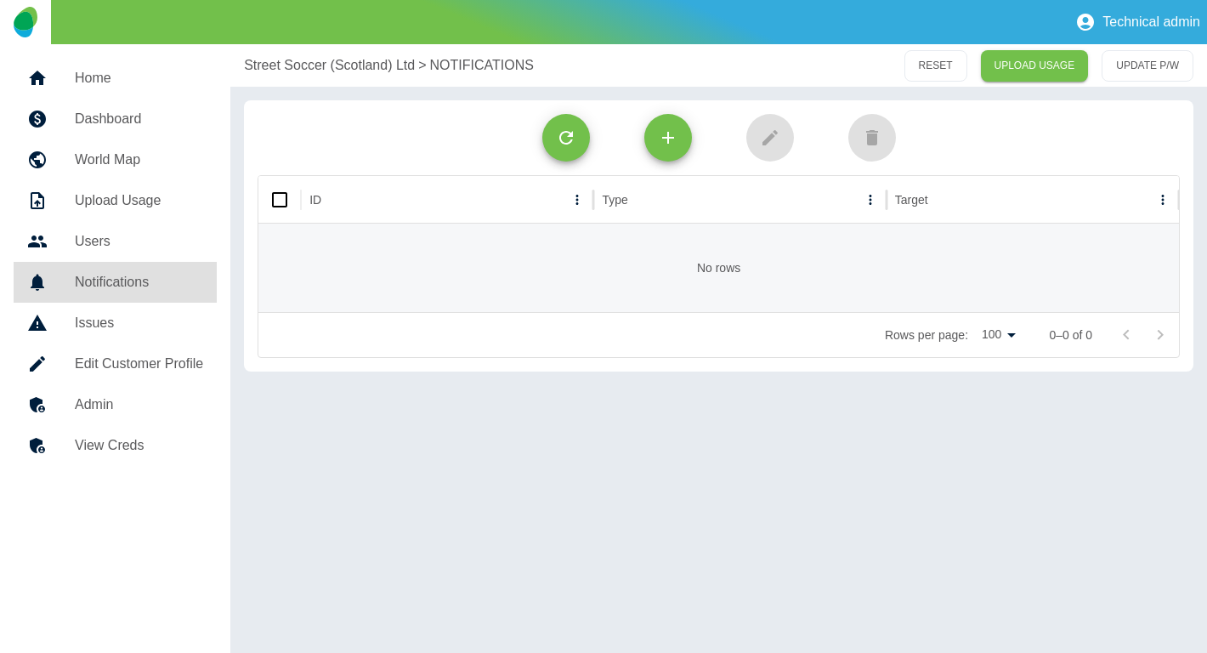
click at [111, 322] on h5 "Issues" at bounding box center [139, 323] width 128 height 20
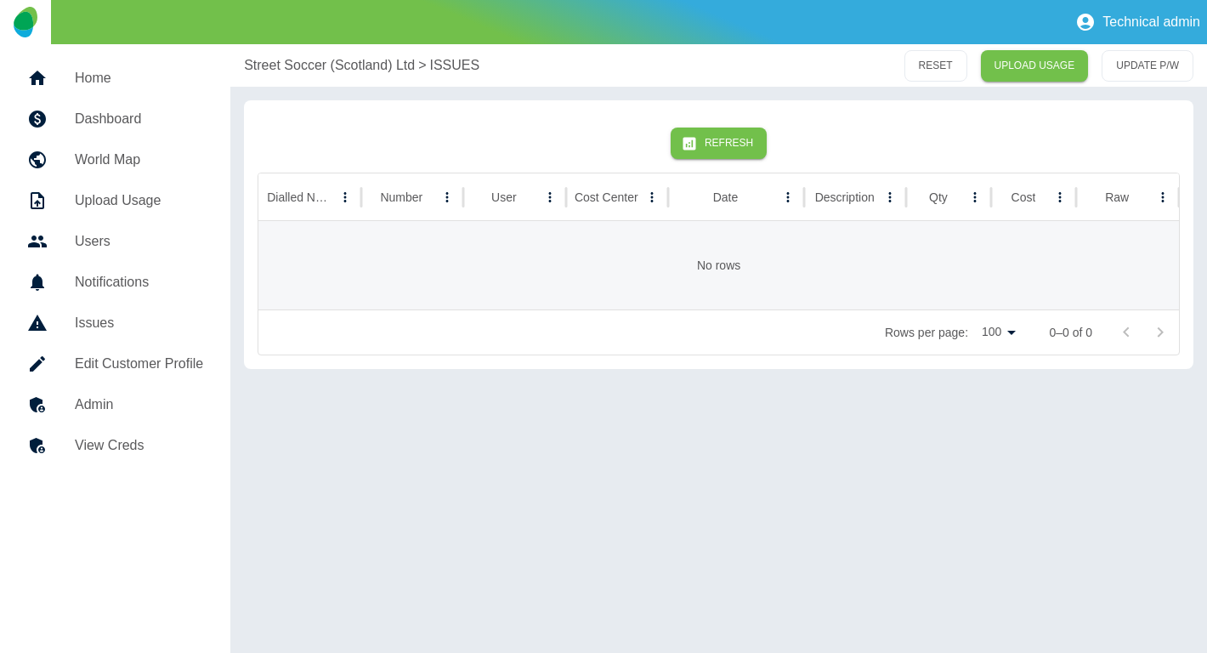
click at [158, 362] on h5 "Edit Customer Profile" at bounding box center [139, 364] width 128 height 20
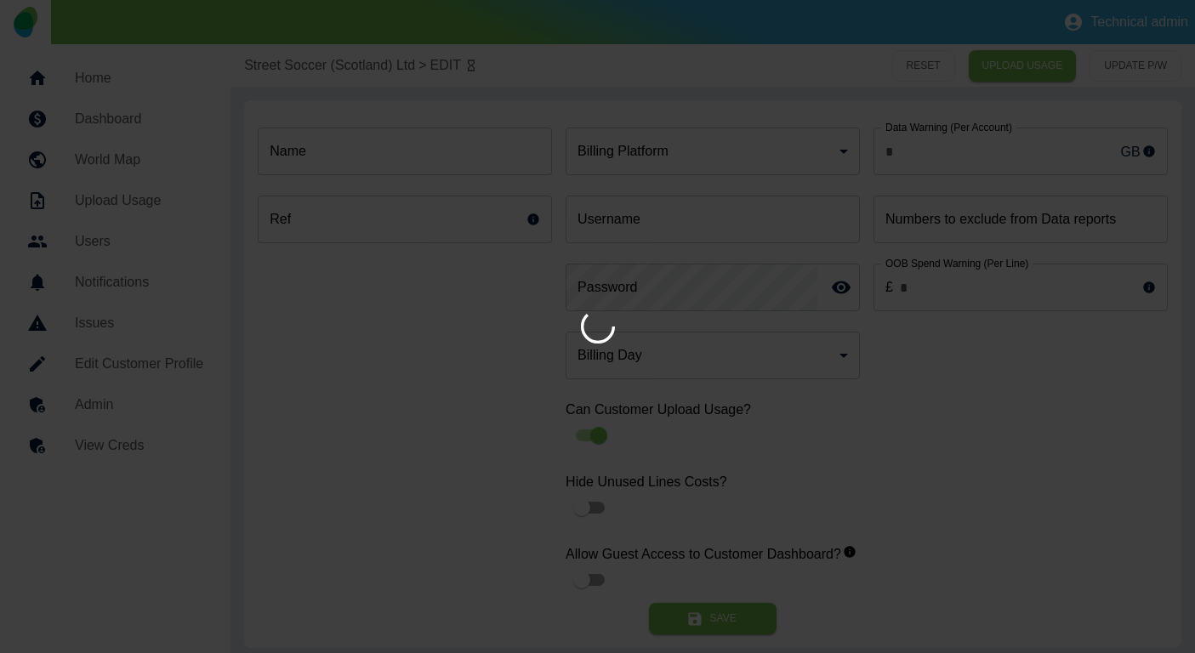
type input "*"
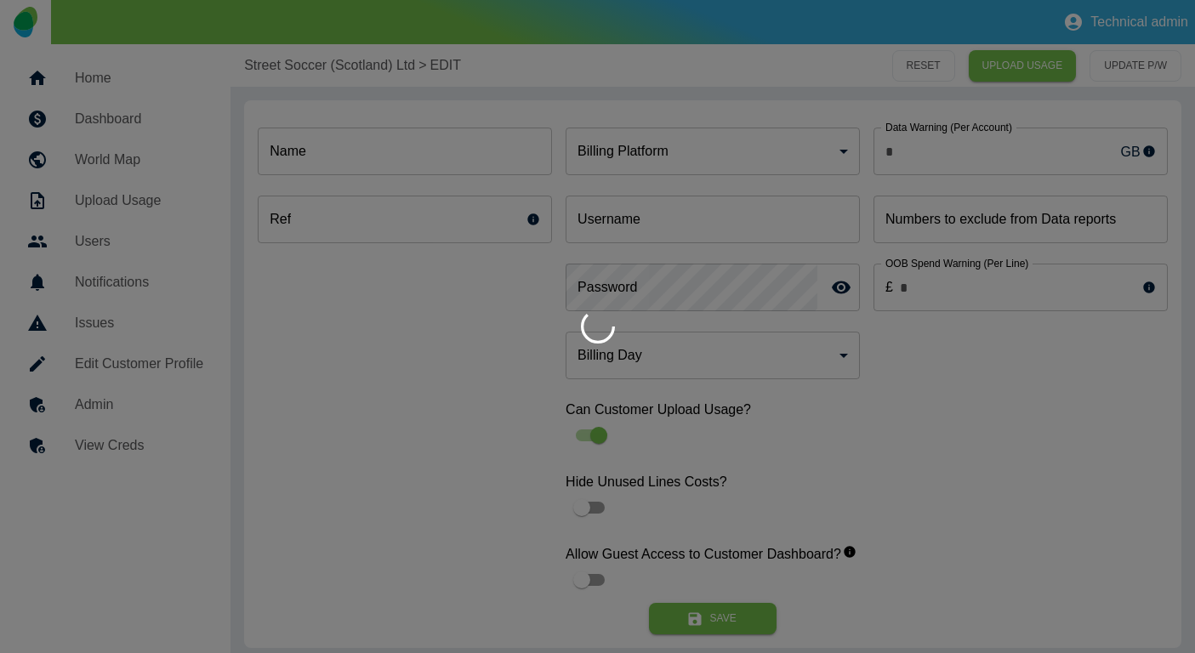
type input "**********"
type input "*"
type input "*********"
type input "**"
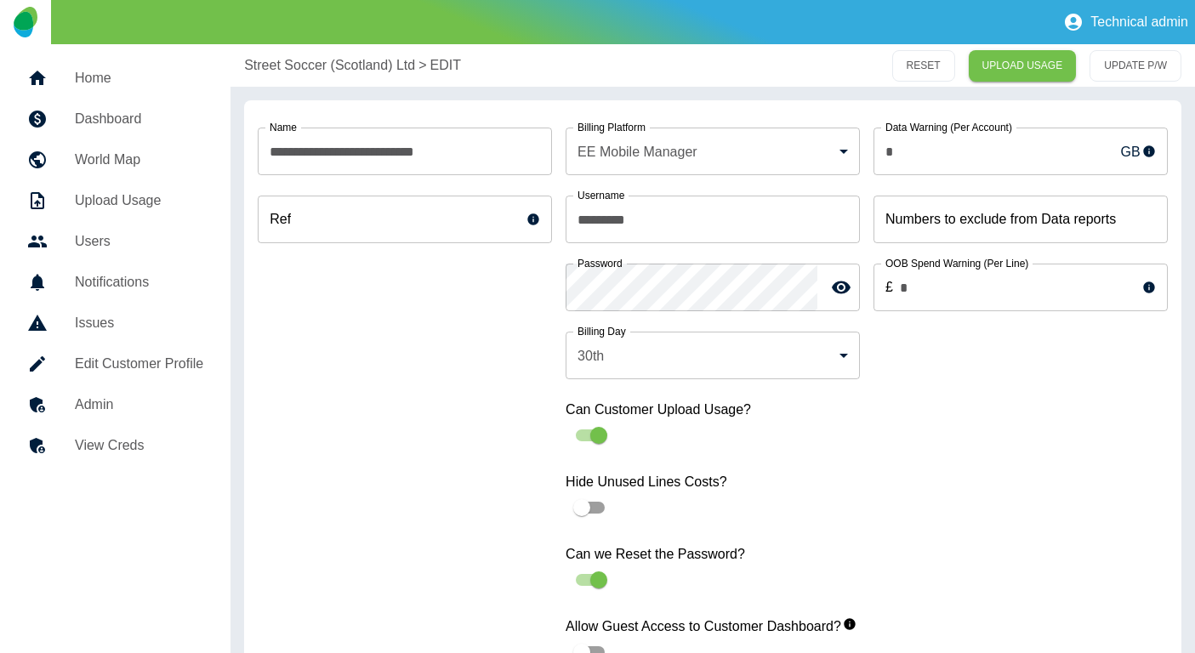
click at [105, 408] on h5 "Admin" at bounding box center [139, 405] width 128 height 20
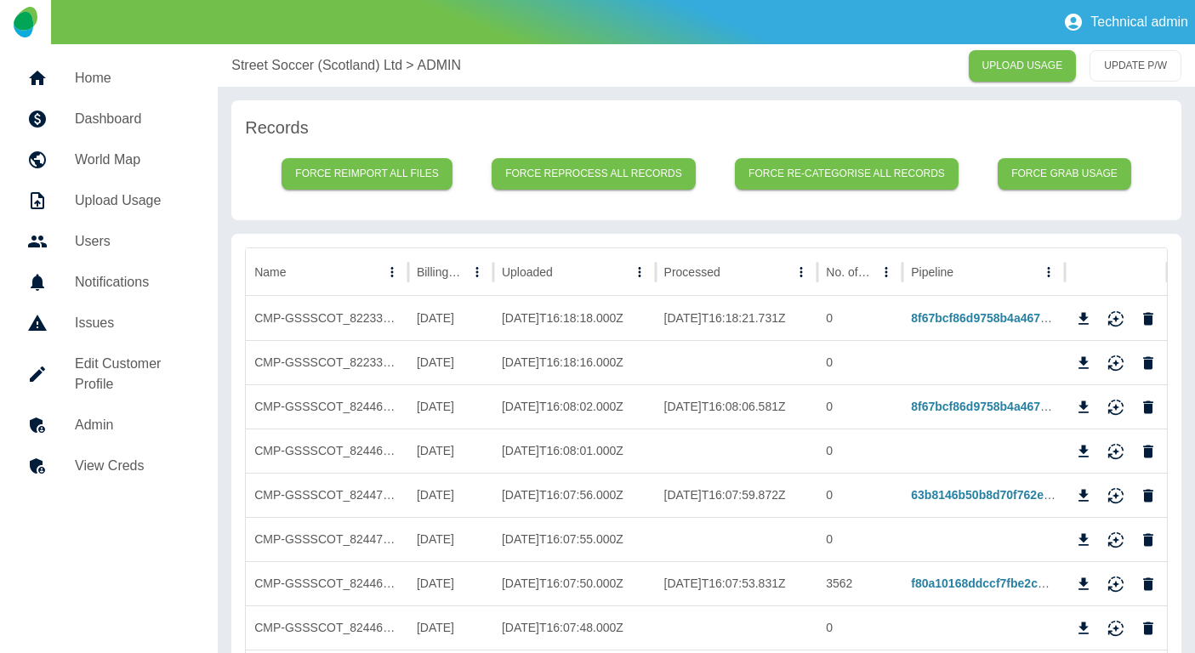
click at [101, 468] on h5 "View Creds" at bounding box center [133, 466] width 116 height 20
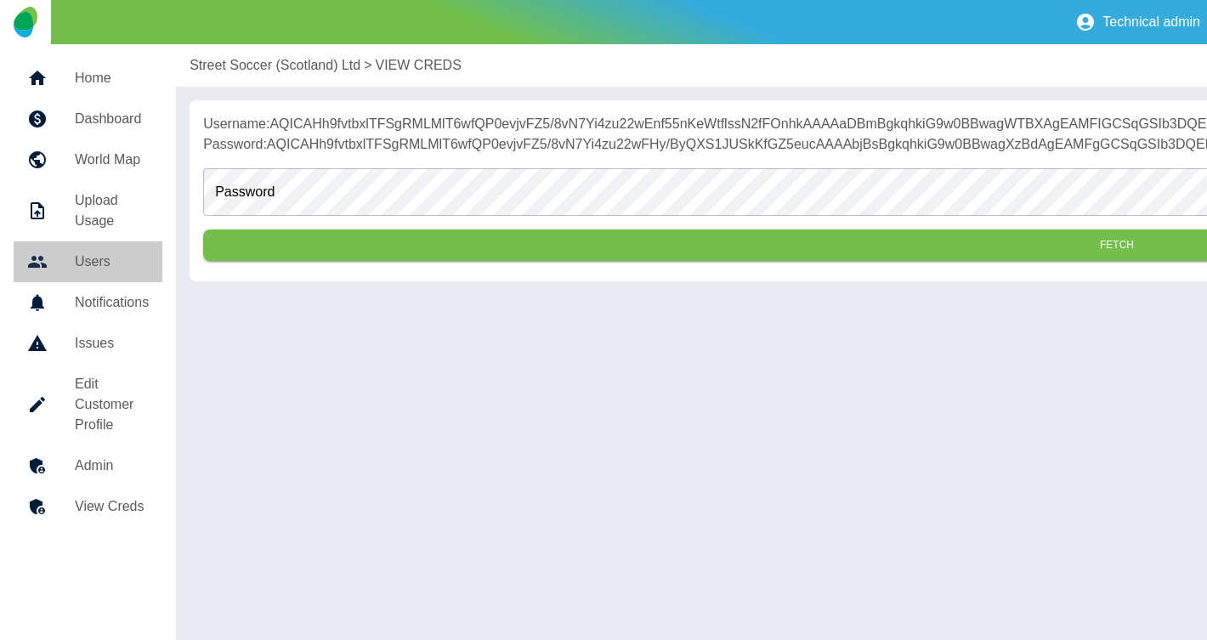
click at [102, 264] on h5 "Users" at bounding box center [112, 262] width 74 height 20
